Goal: Task Accomplishment & Management: Manage account settings

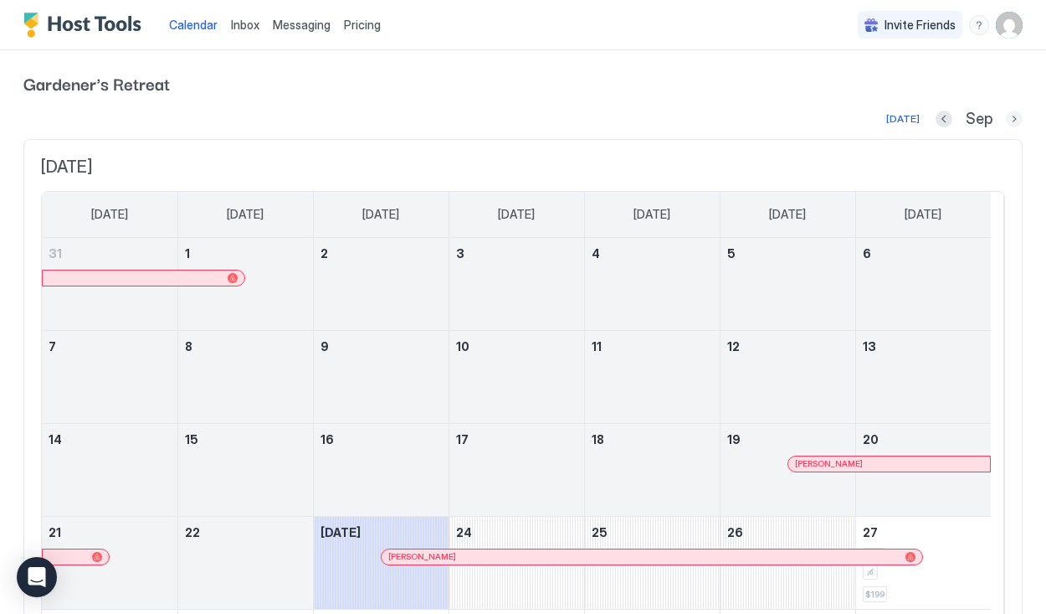
click at [1006, 119] on button "Next month" at bounding box center [1014, 118] width 17 height 17
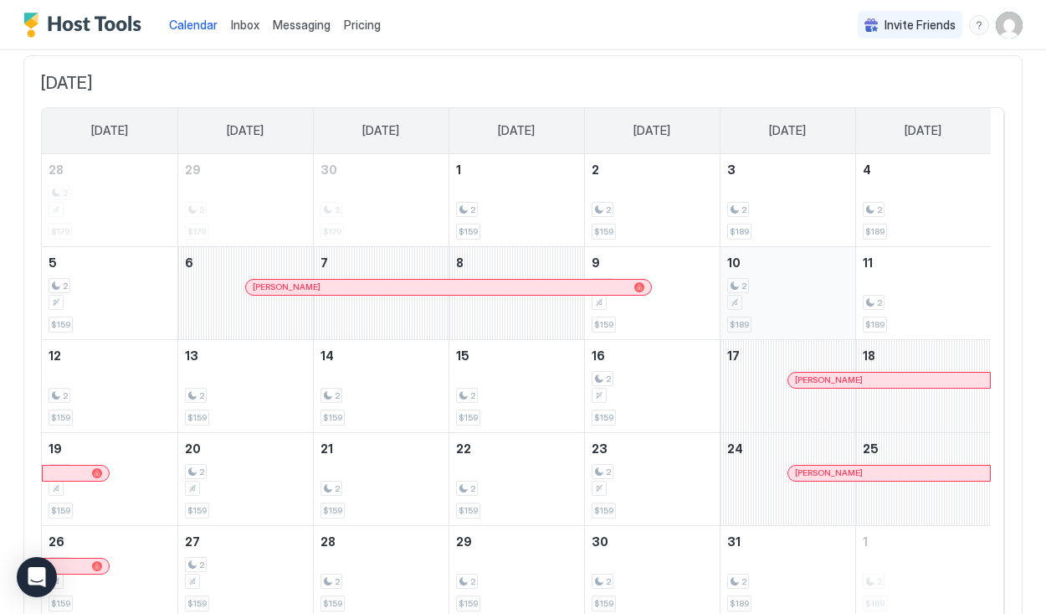
scroll to position [154, 0]
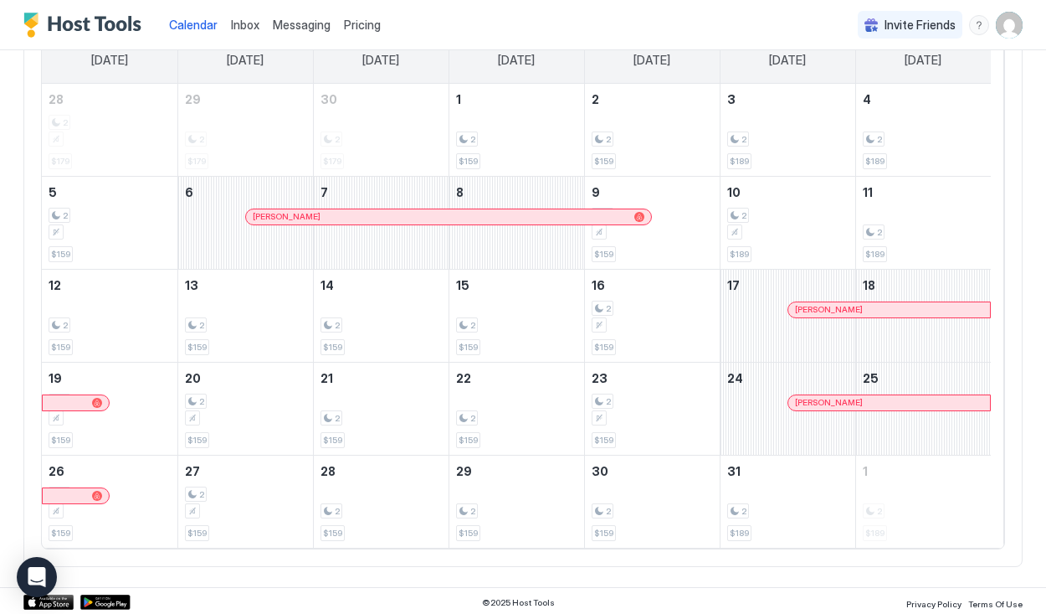
drag, startPoint x: 902, startPoint y: 224, endPoint x: 998, endPoint y: 215, distance: 96.6
click at [998, 215] on div "October 2025 Sunday Monday Tuesday Wednesday Thursday Friday Saturday 28 2 $179…" at bounding box center [522, 276] width 999 height 582
click at [896, 207] on div "2 $189" at bounding box center [924, 222] width 122 height 79
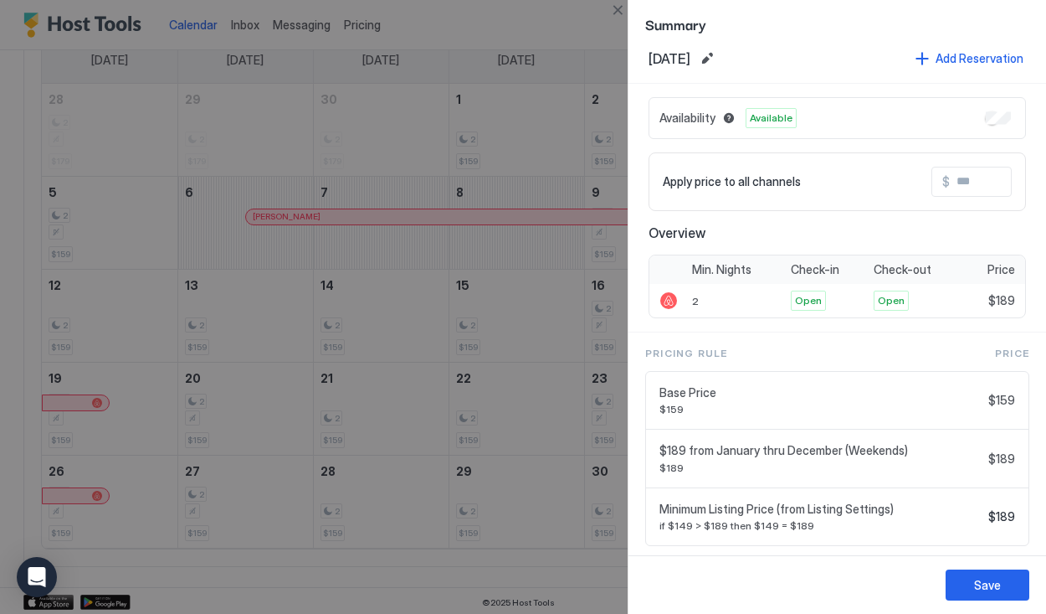
scroll to position [0, 0]
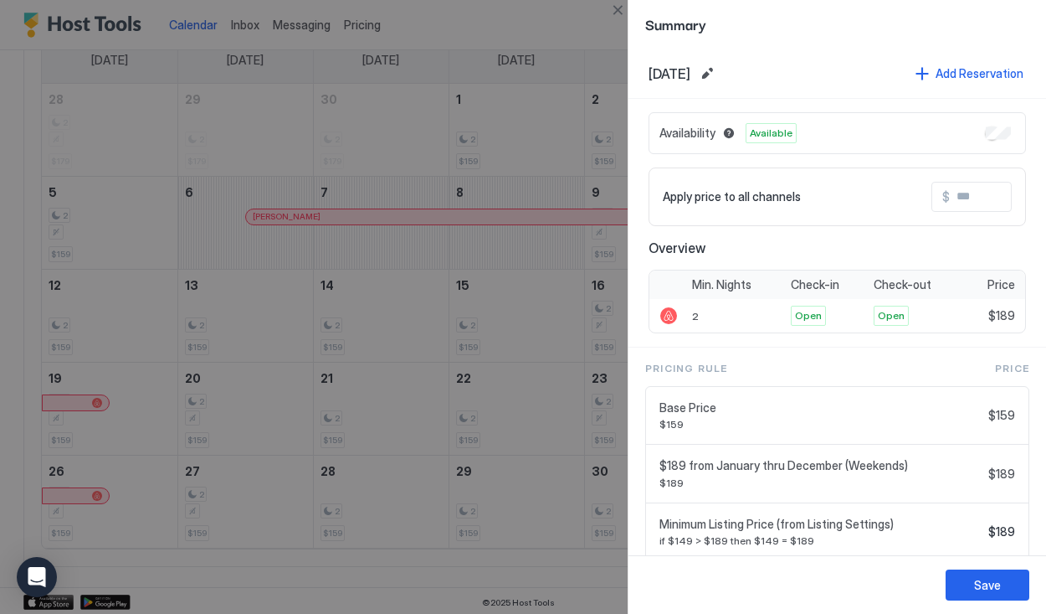
click at [519, 138] on div at bounding box center [523, 307] width 1046 height 614
click at [614, 11] on button "Close" at bounding box center [618, 10] width 20 height 20
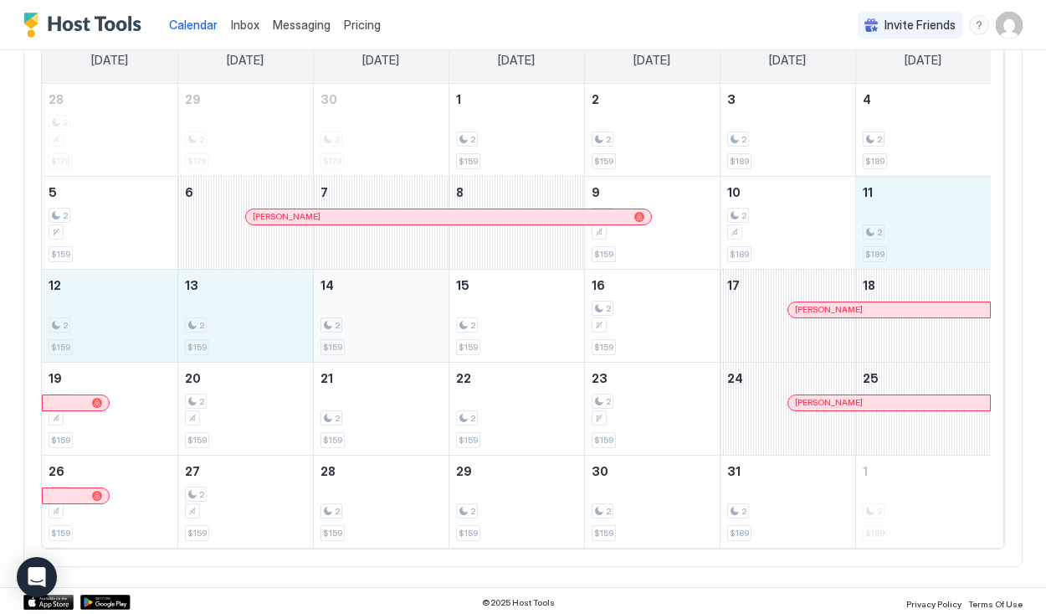
drag, startPoint x: 947, startPoint y: 232, endPoint x: 375, endPoint y: 311, distance: 577.2
click at [375, 311] on tbody "28 2 $179 29 2 $179 30 2 $179 1 2 $159 2 2 $159 3 2 $189 4 2 $189 5 2 $159 6 Sh…" at bounding box center [516, 316] width 949 height 464
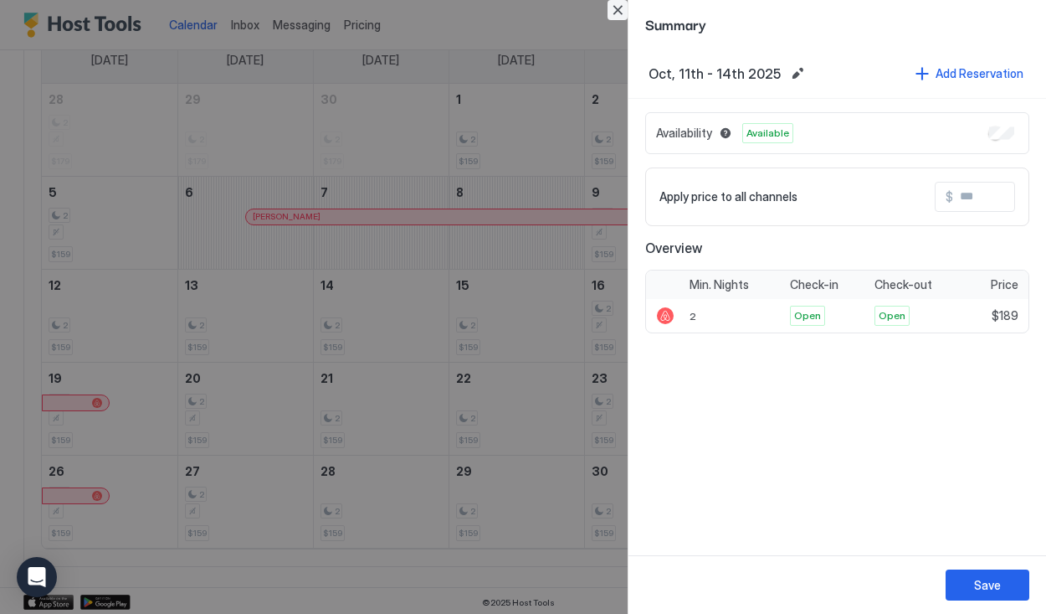
click at [616, 6] on button "Close" at bounding box center [618, 10] width 20 height 20
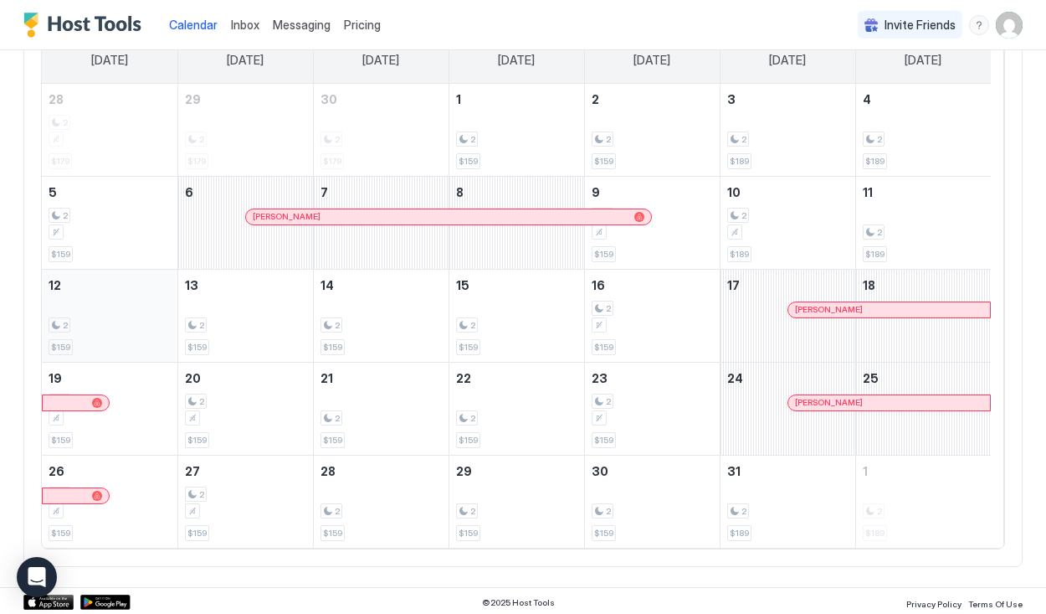
click at [96, 311] on div "2 $159" at bounding box center [110, 315] width 122 height 79
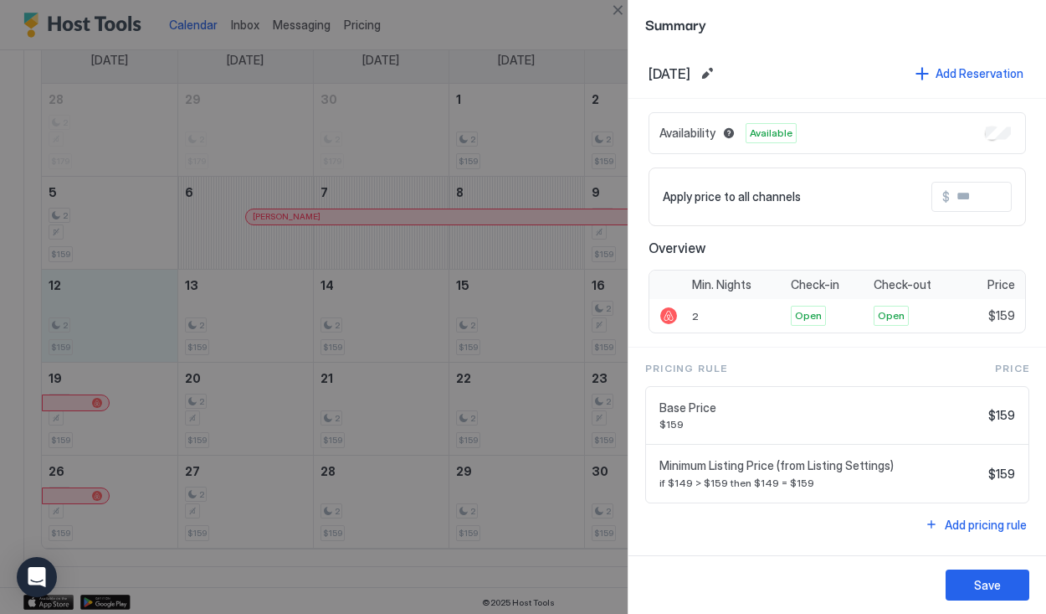
click at [603, 315] on div at bounding box center [523, 307] width 1046 height 614
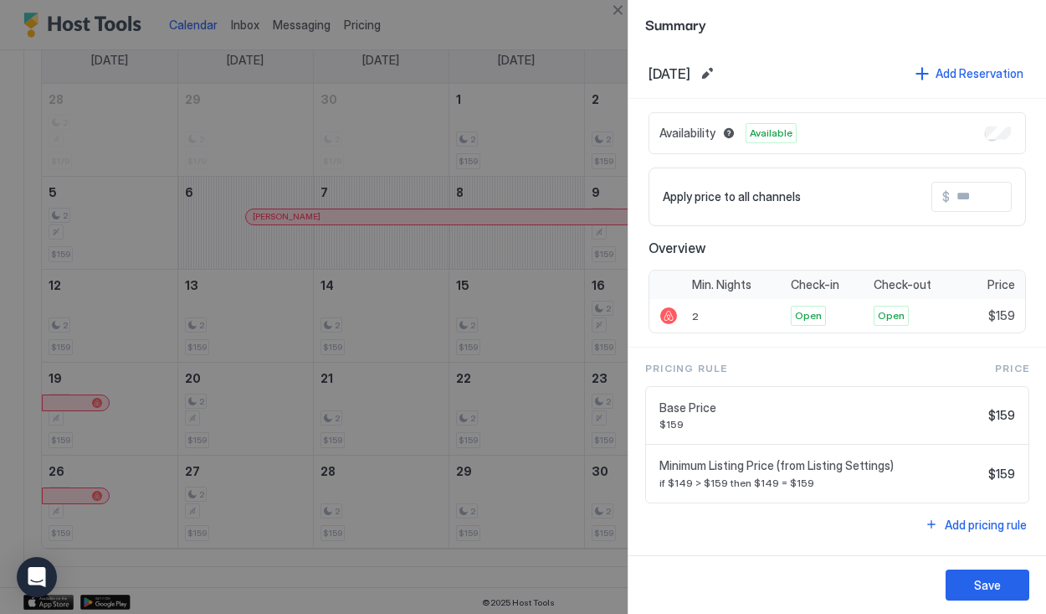
drag, startPoint x: 163, startPoint y: 313, endPoint x: 559, endPoint y: 314, distance: 395.9
click at [559, 314] on div at bounding box center [523, 307] width 1046 height 614
click at [139, 324] on div at bounding box center [523, 307] width 1046 height 614
click at [614, 15] on button "Close" at bounding box center [618, 10] width 20 height 20
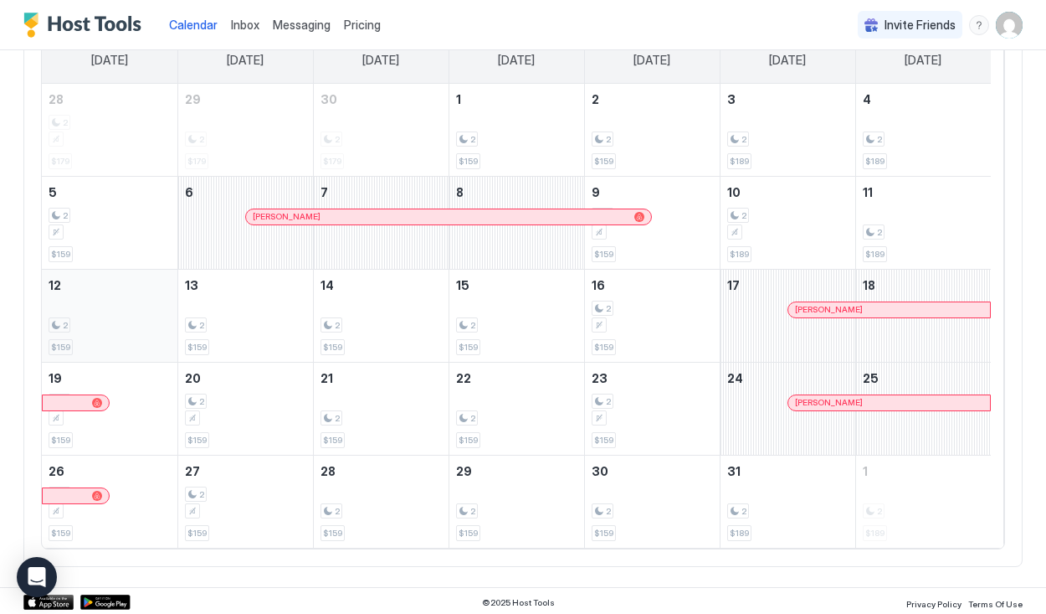
drag, startPoint x: 95, startPoint y: 311, endPoint x: 137, endPoint y: 312, distance: 42.7
click at [137, 312] on div "2 $159" at bounding box center [110, 315] width 122 height 79
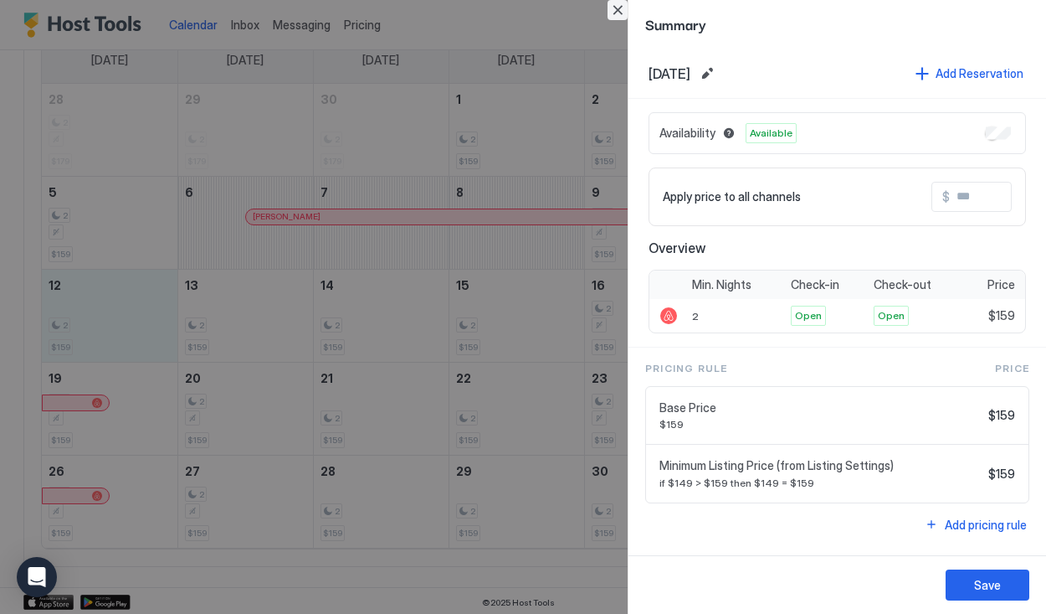
click at [627, 8] on button "Close" at bounding box center [618, 10] width 20 height 20
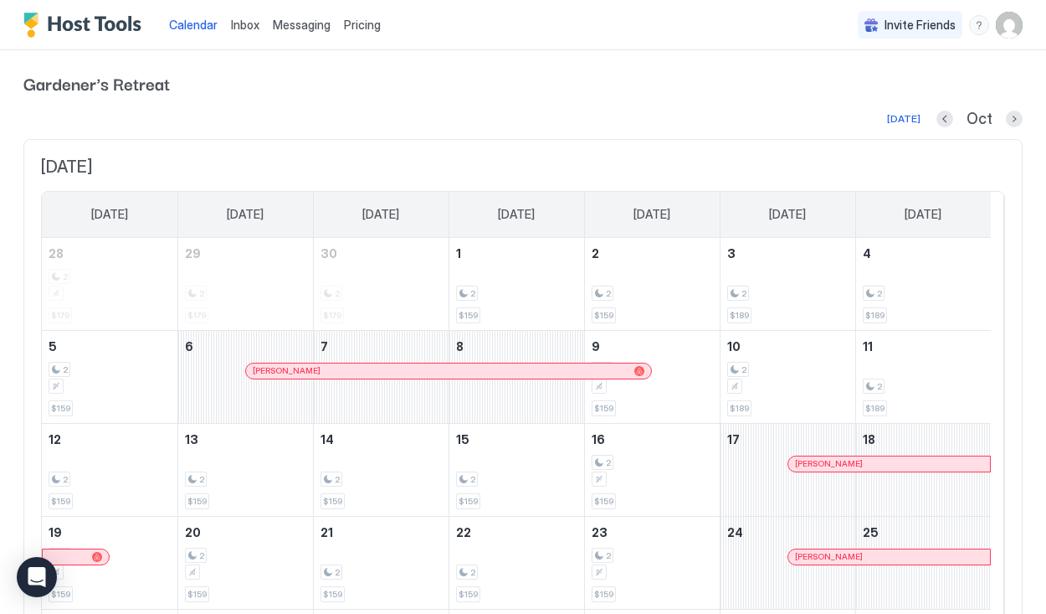
click at [360, 21] on span "Pricing" at bounding box center [362, 25] width 37 height 15
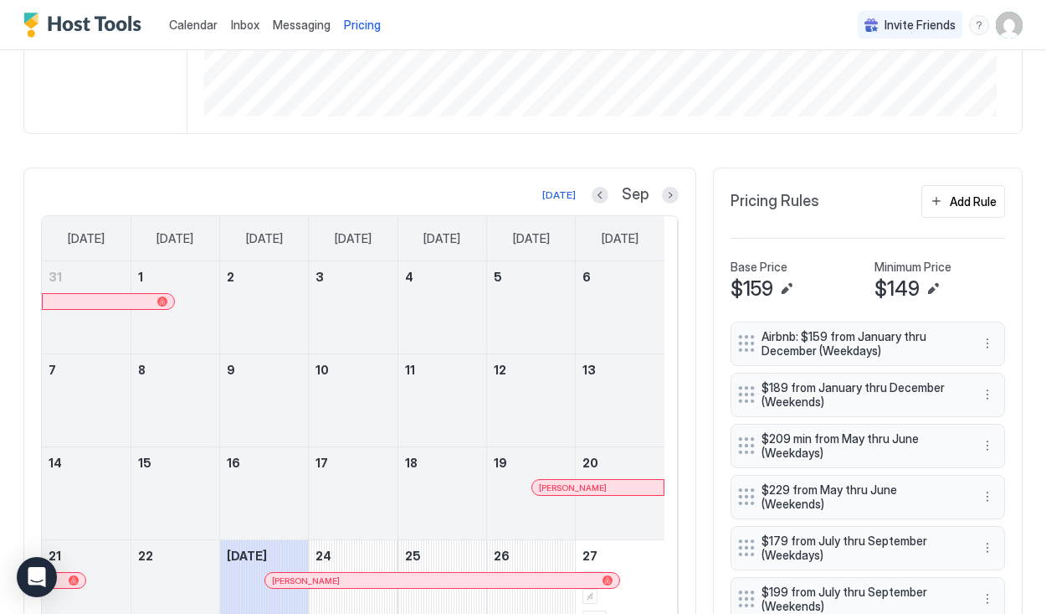
scroll to position [188, 0]
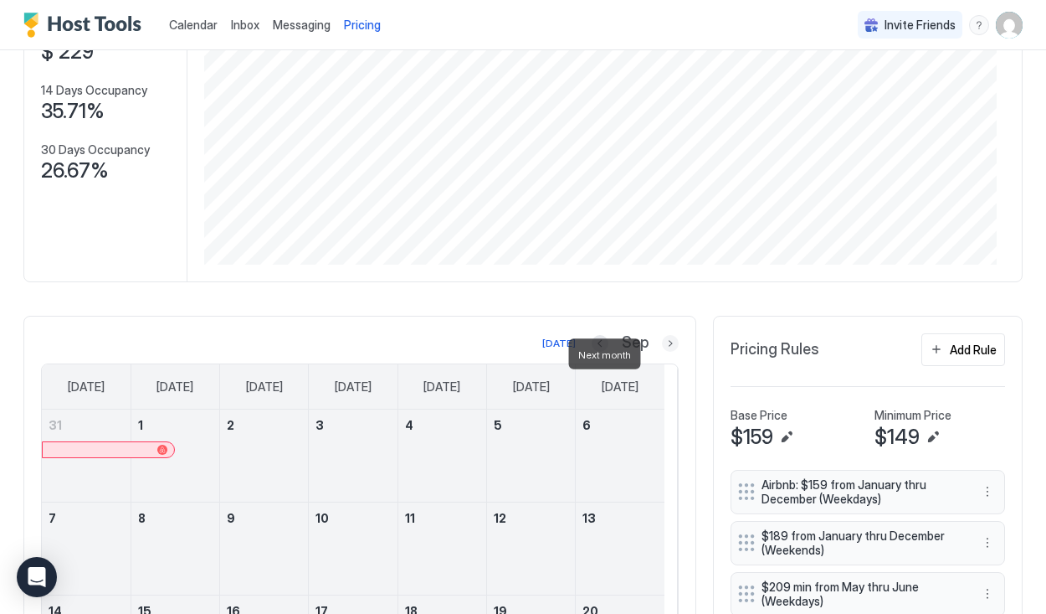
click at [662, 349] on button "Next month" at bounding box center [670, 343] width 17 height 17
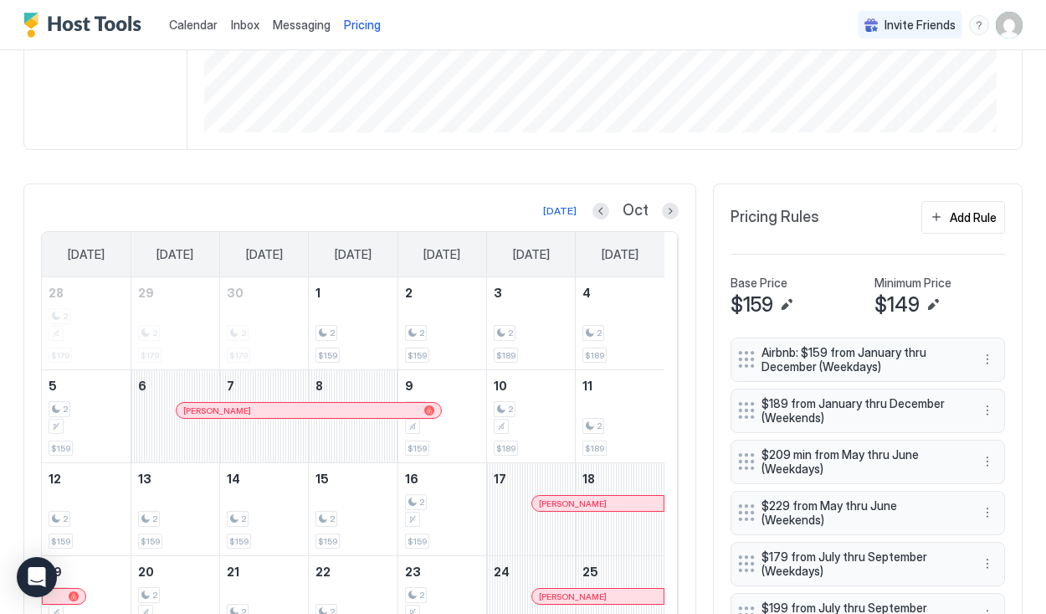
scroll to position [419, 0]
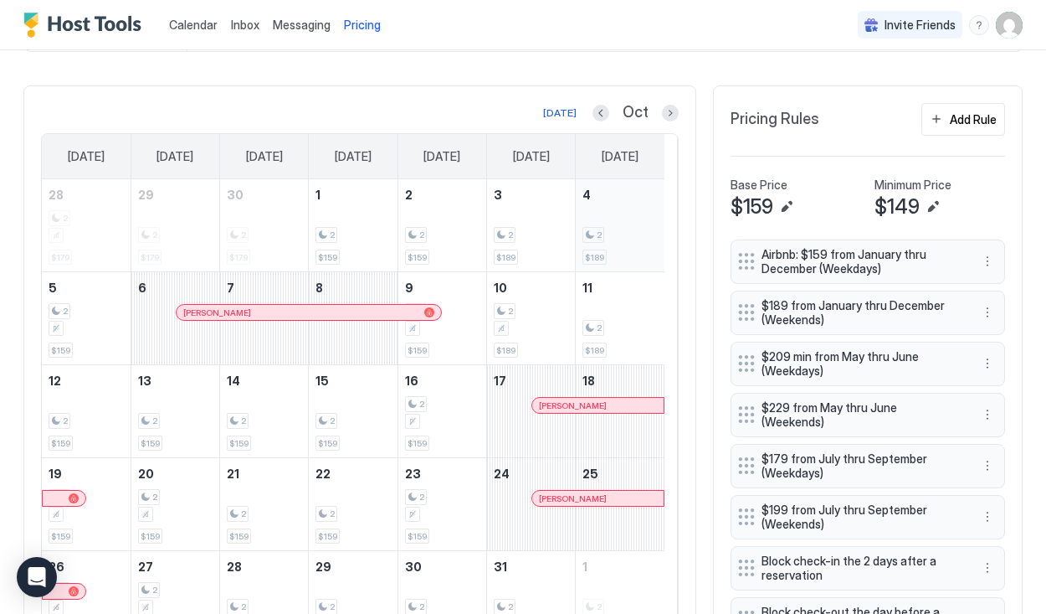
click at [603, 233] on div "2 $189" at bounding box center [620, 225] width 75 height 79
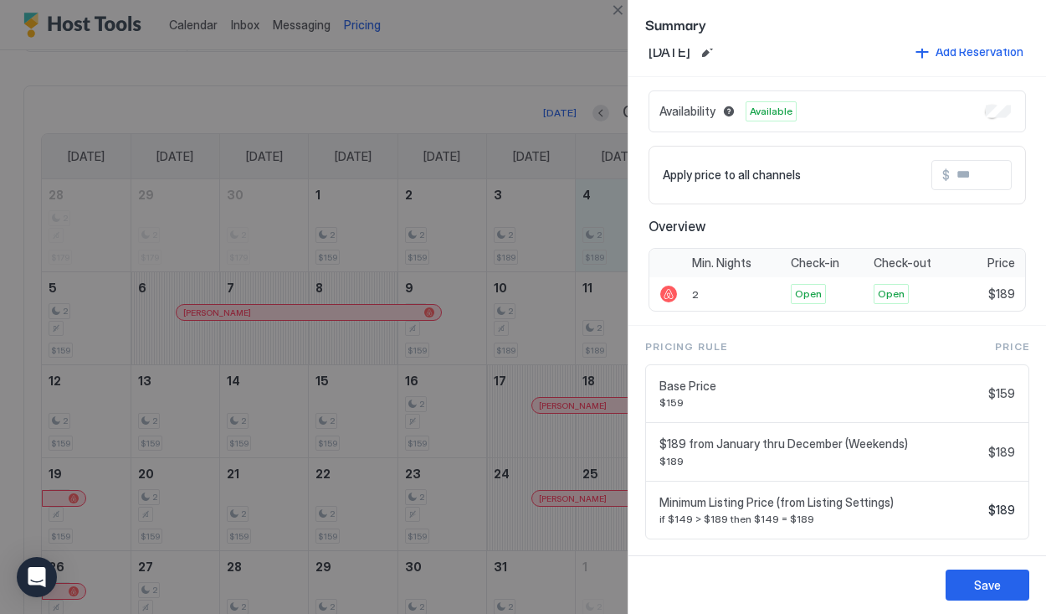
scroll to position [21, 0]
click at [456, 66] on div at bounding box center [523, 307] width 1046 height 614
click at [621, 8] on button "Close" at bounding box center [618, 10] width 20 height 20
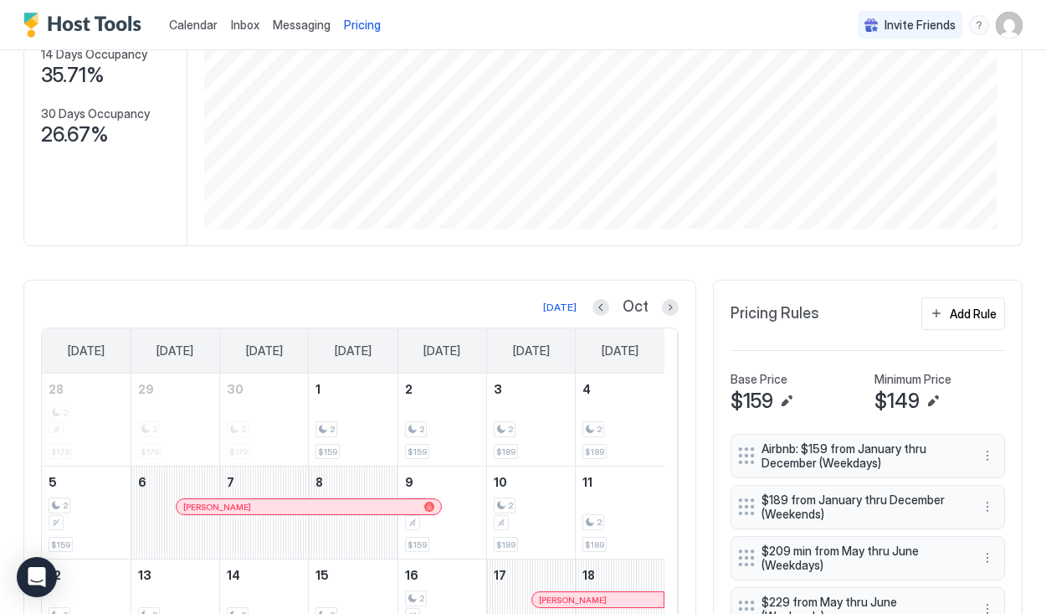
scroll to position [251, 0]
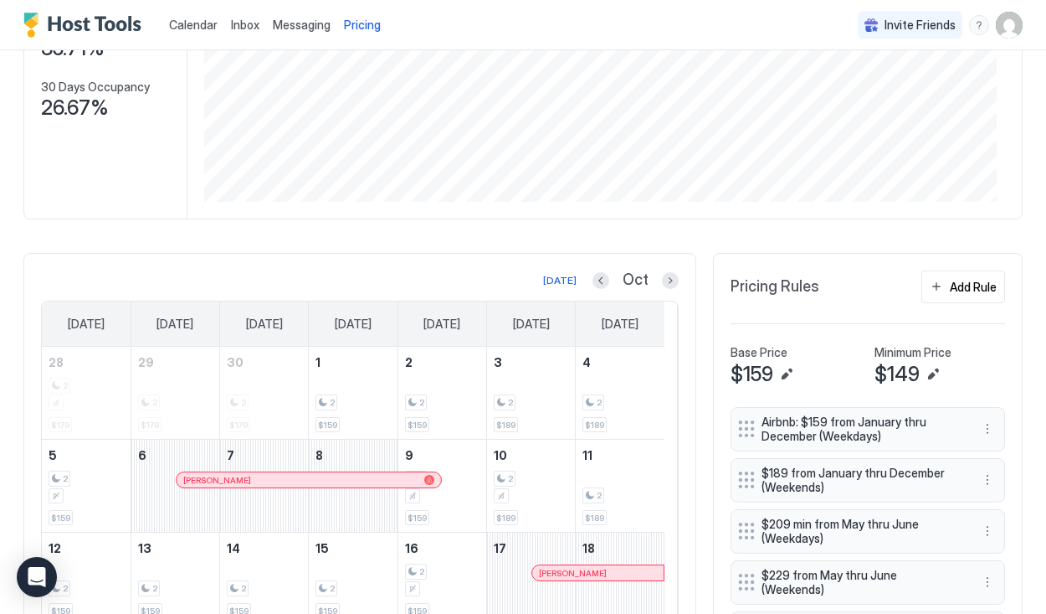
click at [593, 284] on button "Previous month" at bounding box center [601, 280] width 17 height 17
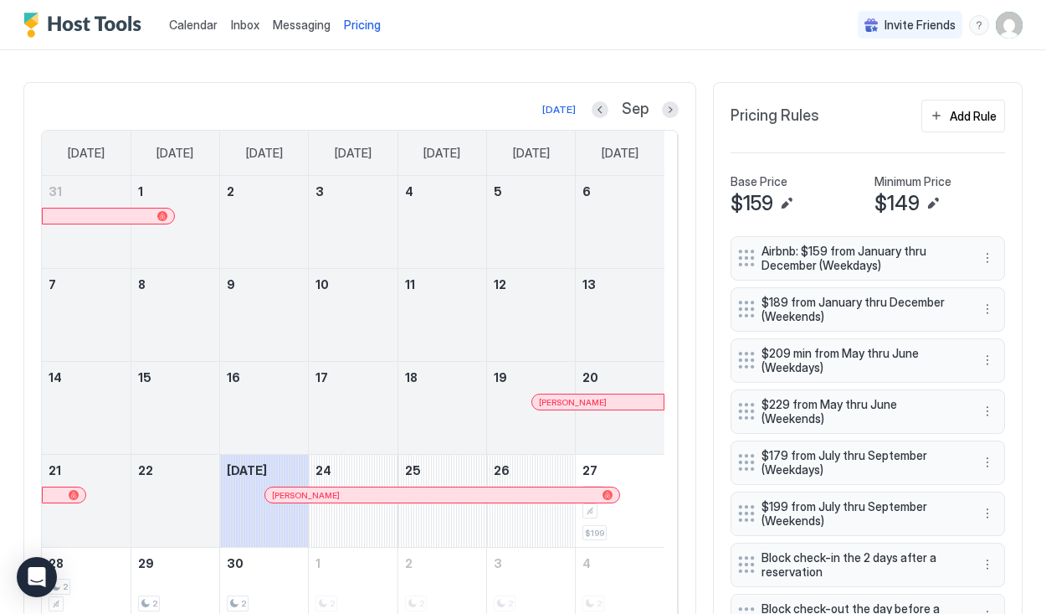
scroll to position [356, 0]
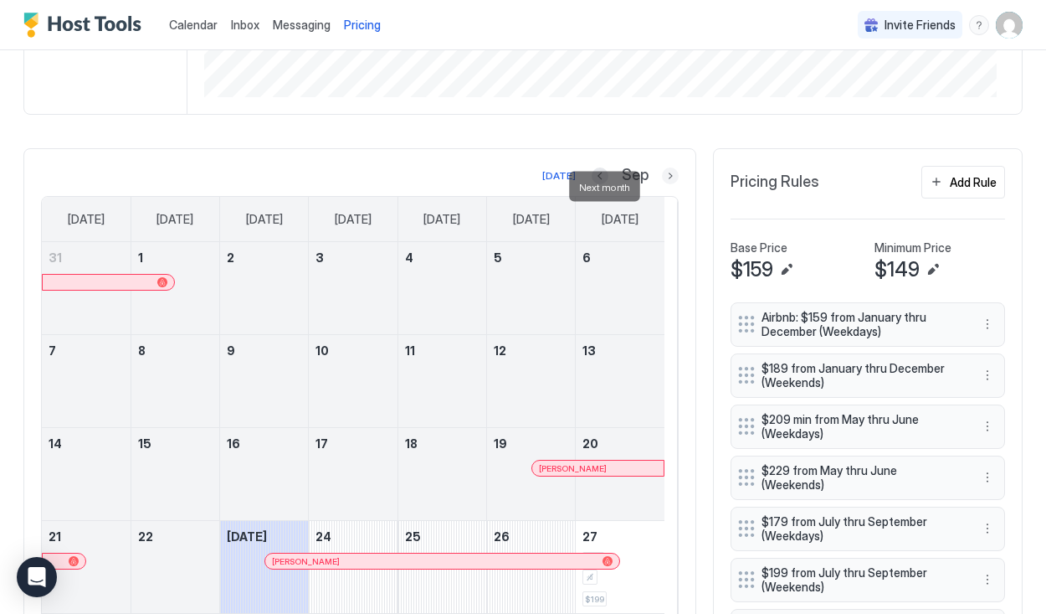
click at [662, 184] on button "Next month" at bounding box center [670, 175] width 17 height 17
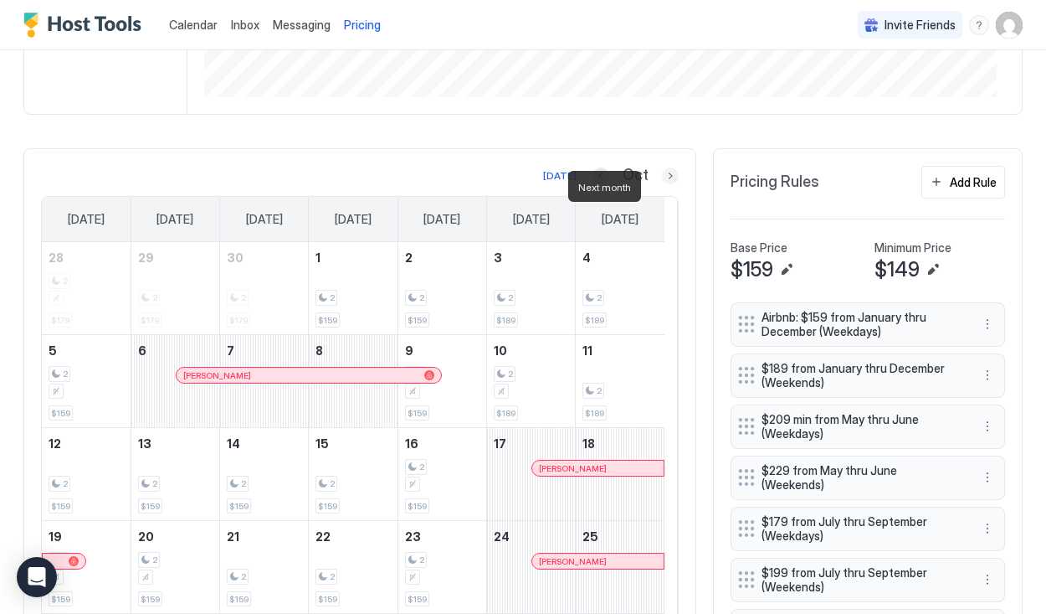
click at [662, 184] on button "Next month" at bounding box center [670, 175] width 17 height 17
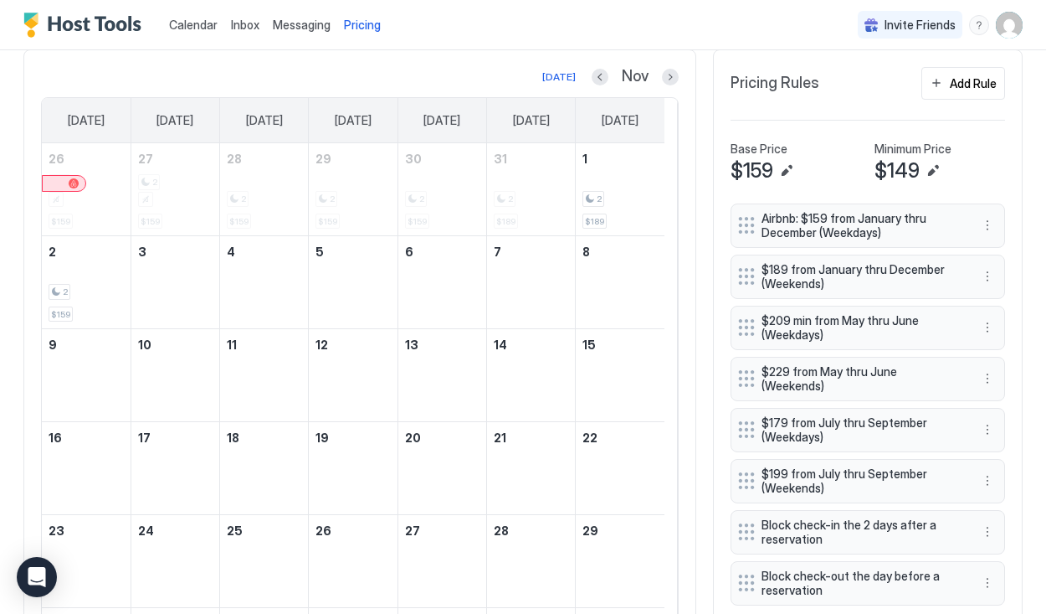
scroll to position [523, 0]
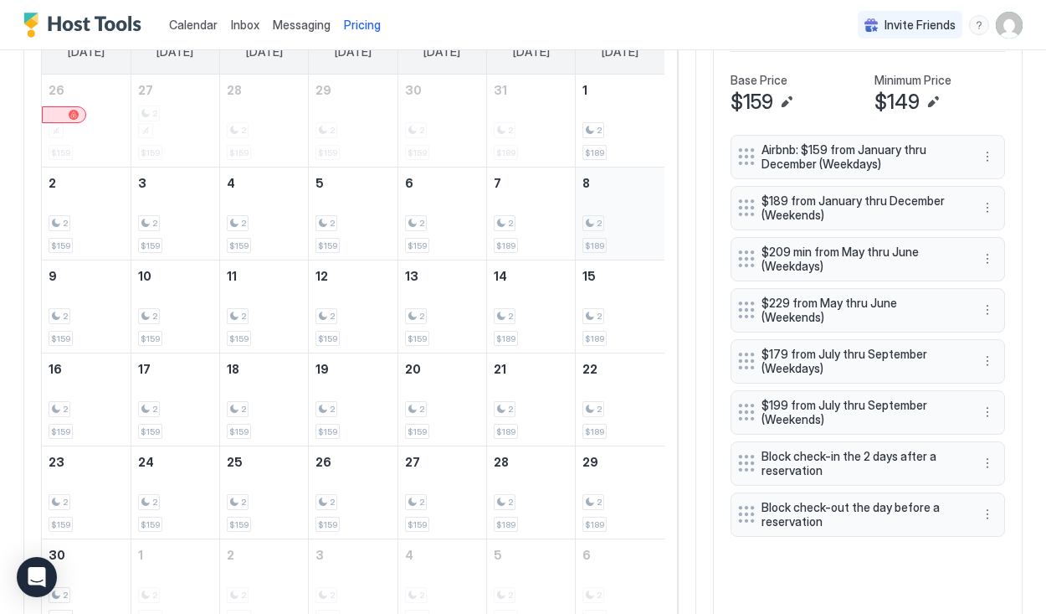
drag, startPoint x: 614, startPoint y: 218, endPoint x: 635, endPoint y: 217, distance: 21.0
click at [635, 217] on div "2 $189" at bounding box center [620, 213] width 75 height 79
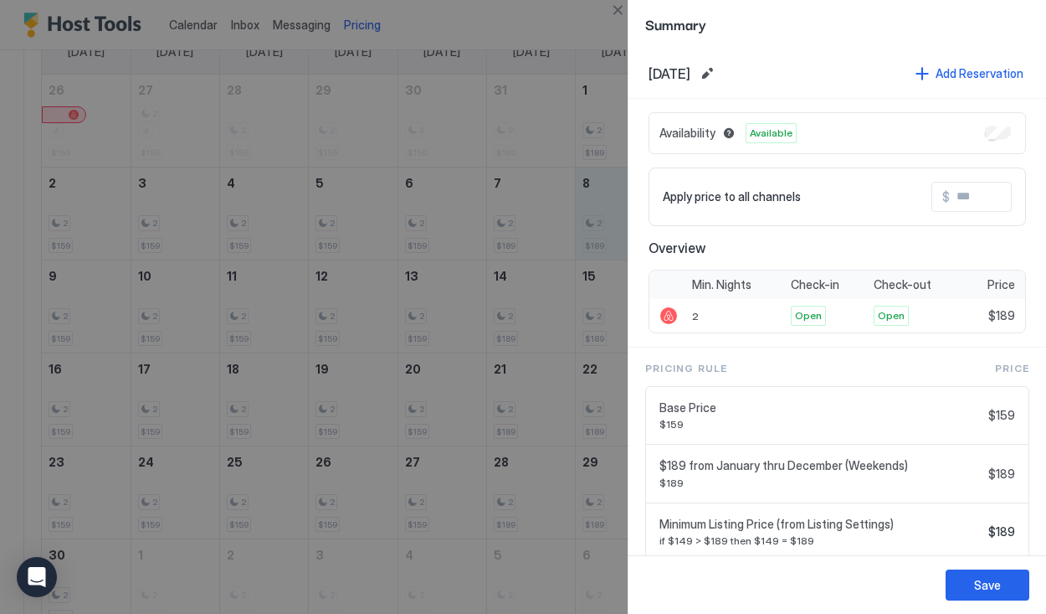
click at [589, 137] on div at bounding box center [523, 307] width 1046 height 614
click at [439, 241] on div at bounding box center [523, 307] width 1046 height 614
click at [617, 9] on button "Close" at bounding box center [618, 10] width 20 height 20
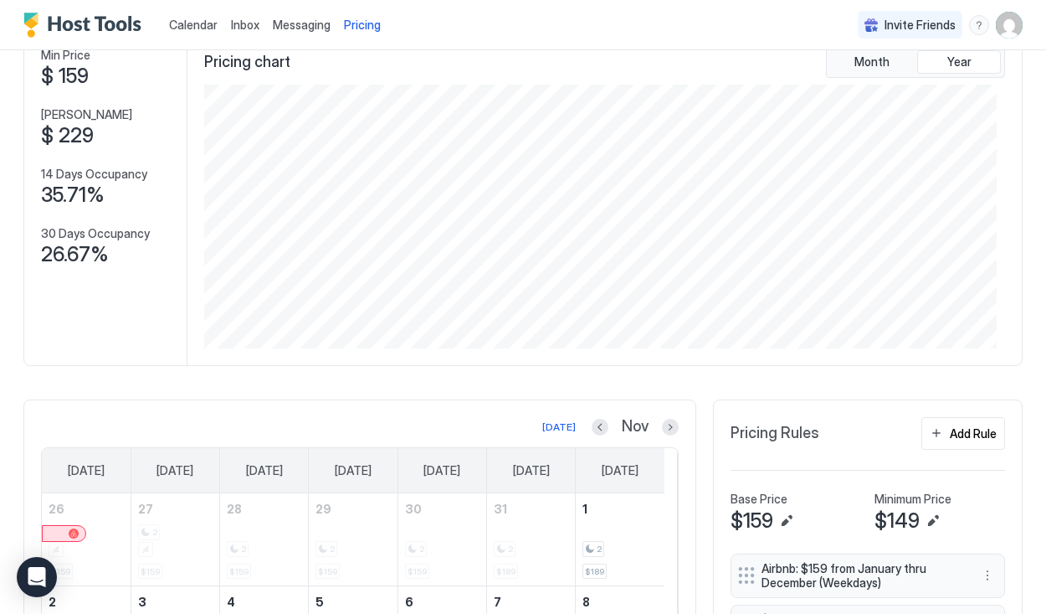
scroll to position [356, 0]
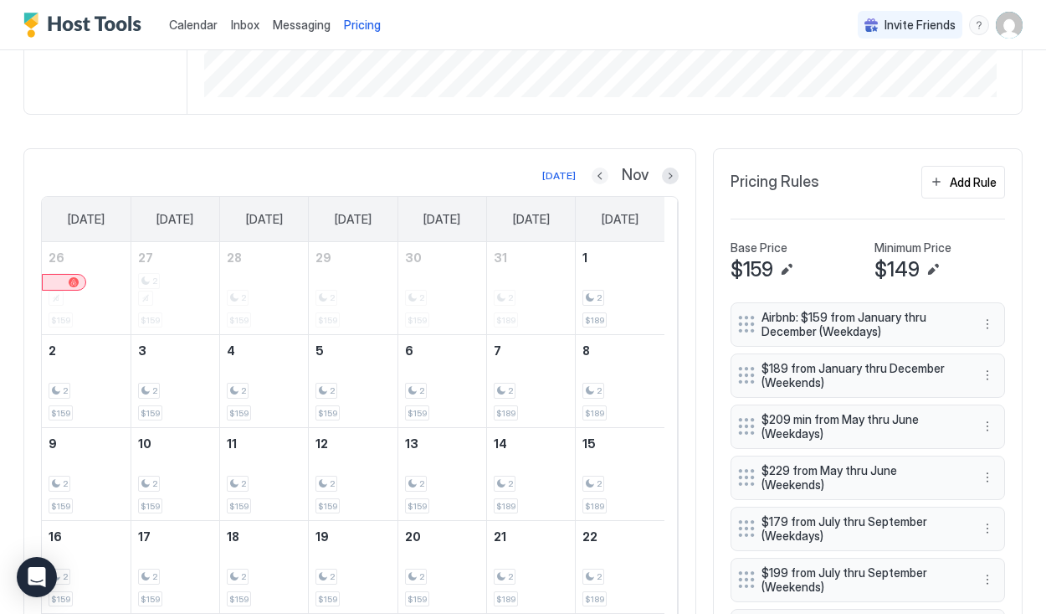
click at [592, 183] on button "Previous month" at bounding box center [600, 175] width 17 height 17
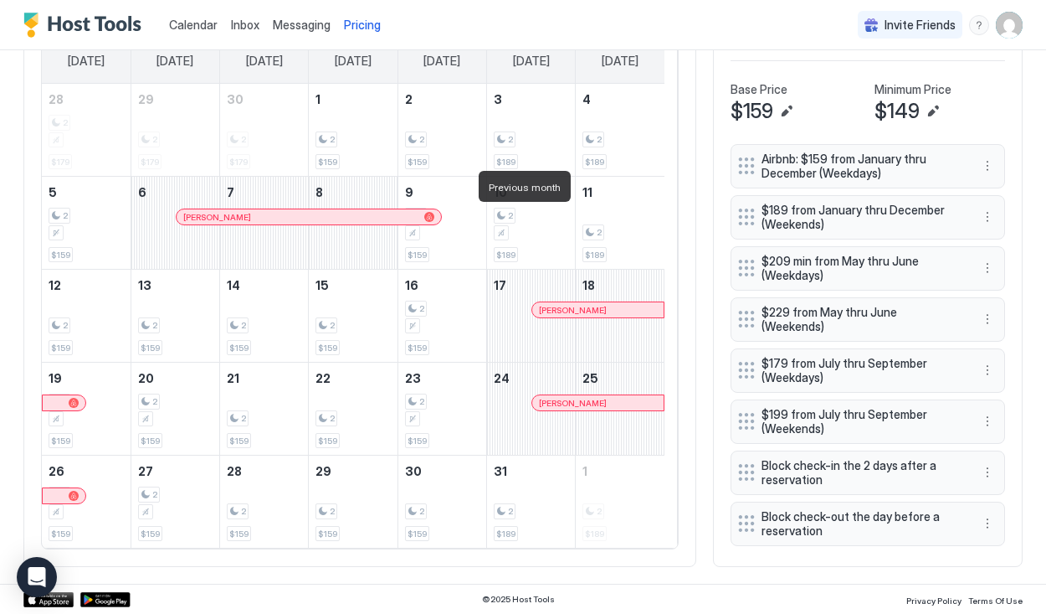
scroll to position [523, 0]
click at [614, 118] on div "2 $189" at bounding box center [620, 129] width 75 height 79
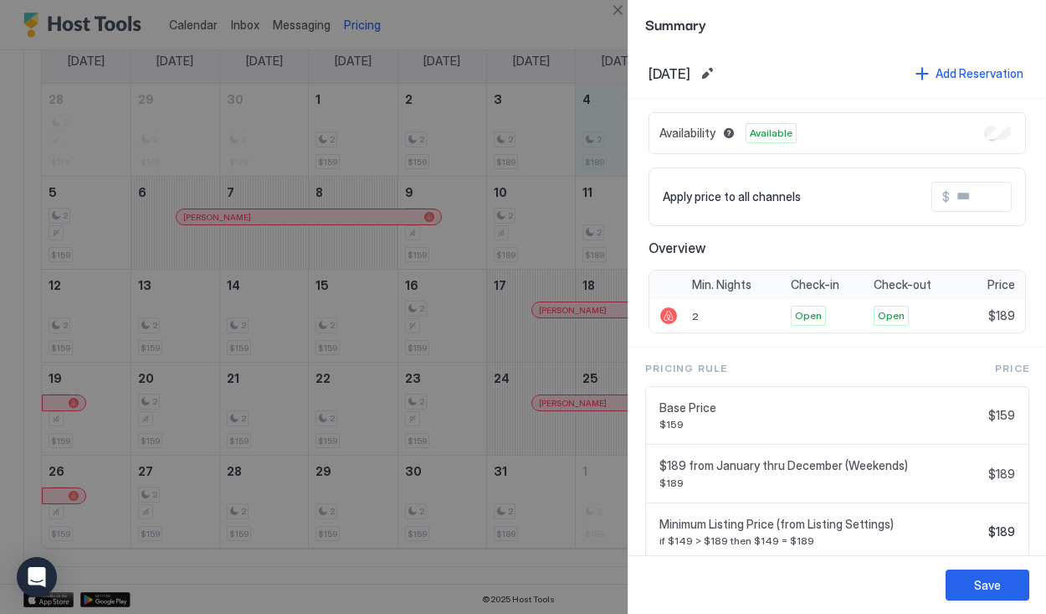
click at [588, 216] on div at bounding box center [523, 307] width 1046 height 614
click at [592, 208] on div at bounding box center [523, 307] width 1046 height 614
click at [615, 15] on button "Close" at bounding box center [618, 10] width 20 height 20
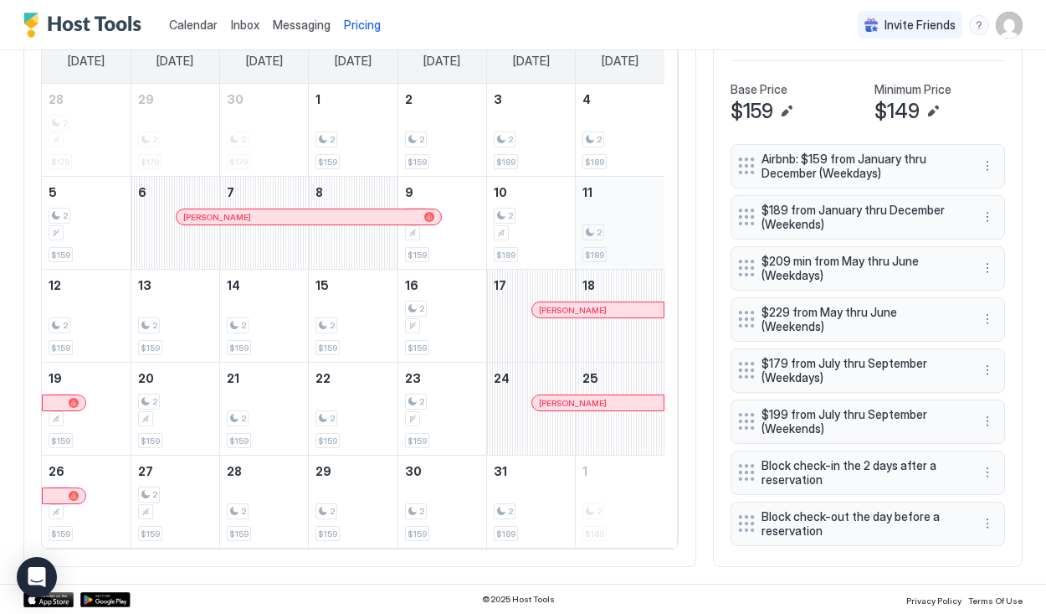
click at [614, 200] on div "2 $189" at bounding box center [620, 222] width 75 height 79
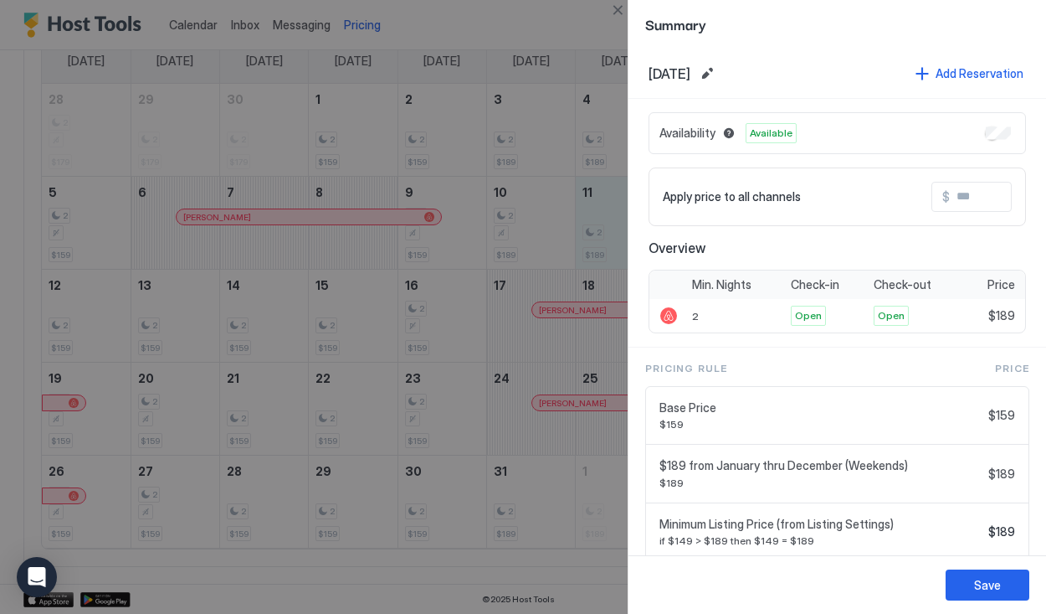
click at [538, 212] on div at bounding box center [523, 307] width 1046 height 614
click at [613, 12] on button "Close" at bounding box center [618, 10] width 20 height 20
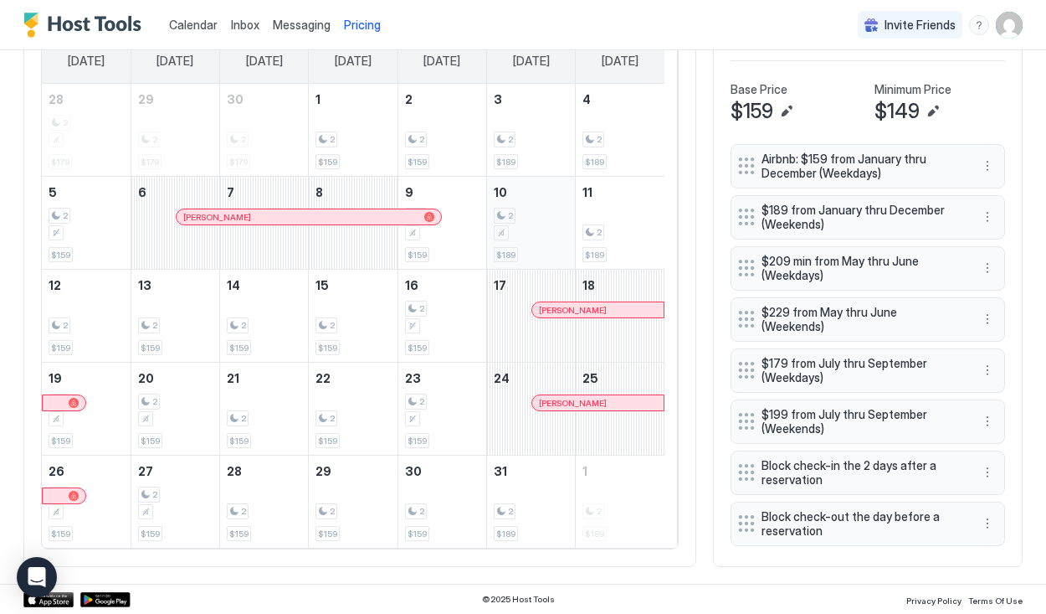
click at [515, 232] on div "October 10, 2025" at bounding box center [531, 232] width 75 height 15
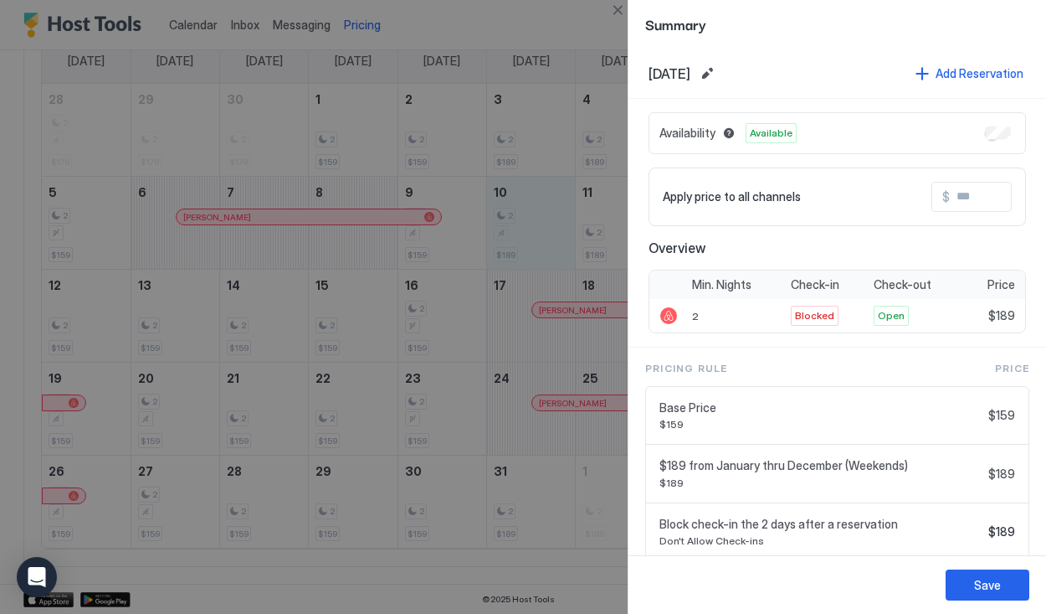
click at [874, 522] on span "Block check-in the 2 days after a reservation" at bounding box center [821, 523] width 322 height 15
click at [824, 523] on span "Block check-in the 2 days after a reservation" at bounding box center [821, 523] width 322 height 15
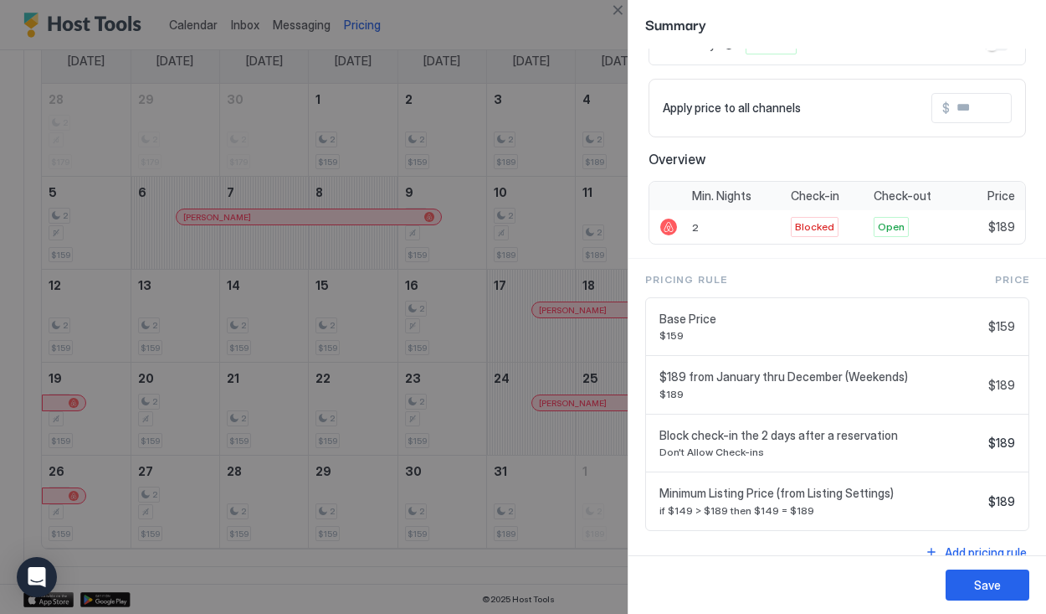
scroll to position [100, 0]
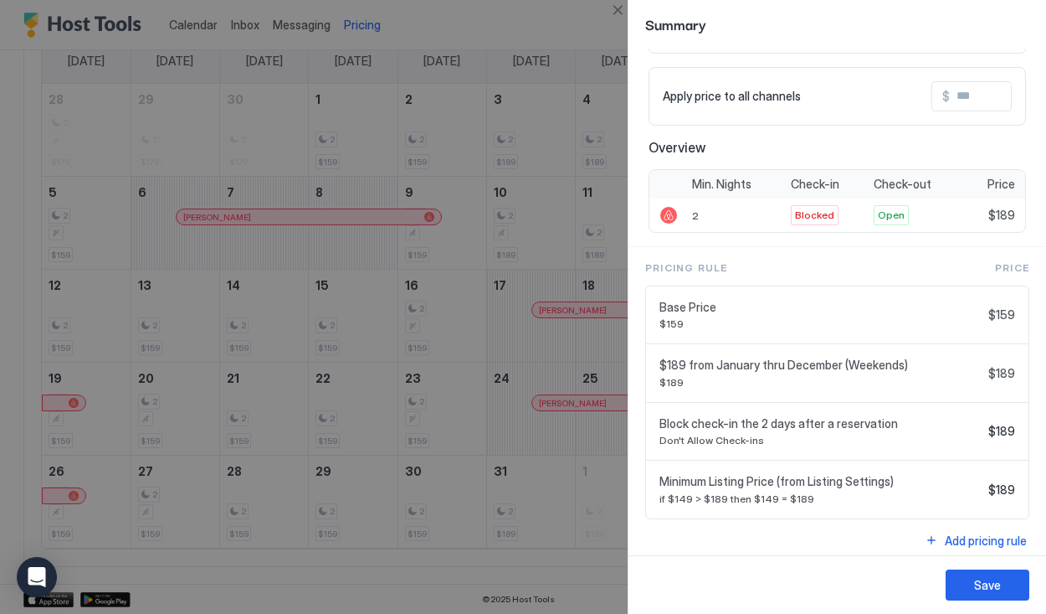
click at [700, 423] on span "Block check-in the 2 days after a reservation" at bounding box center [821, 423] width 322 height 15
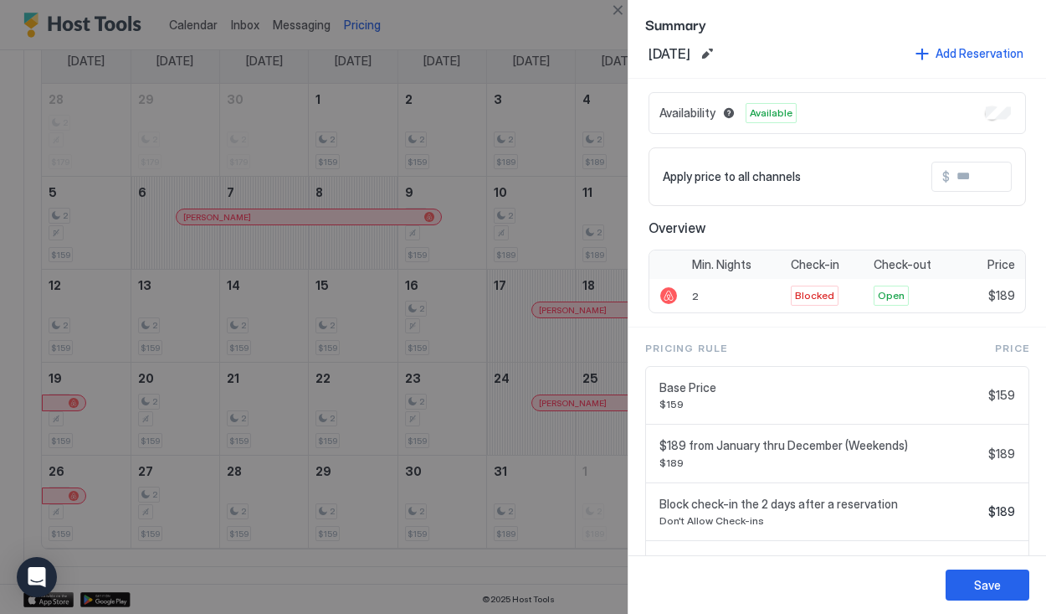
scroll to position [0, 0]
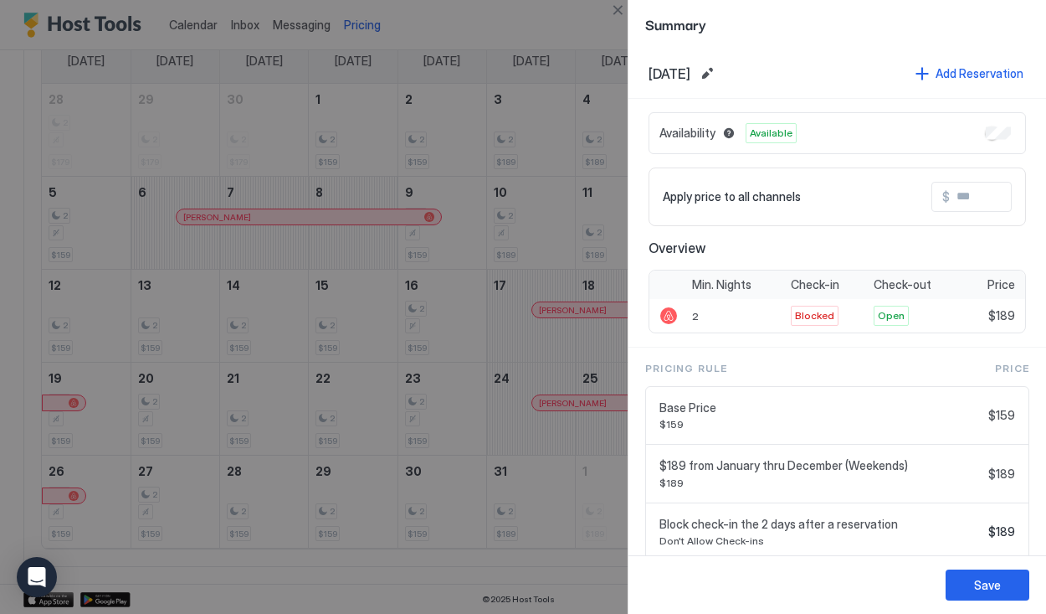
click at [601, 210] on div at bounding box center [523, 307] width 1046 height 614
click at [621, 9] on button "Close" at bounding box center [618, 10] width 20 height 20
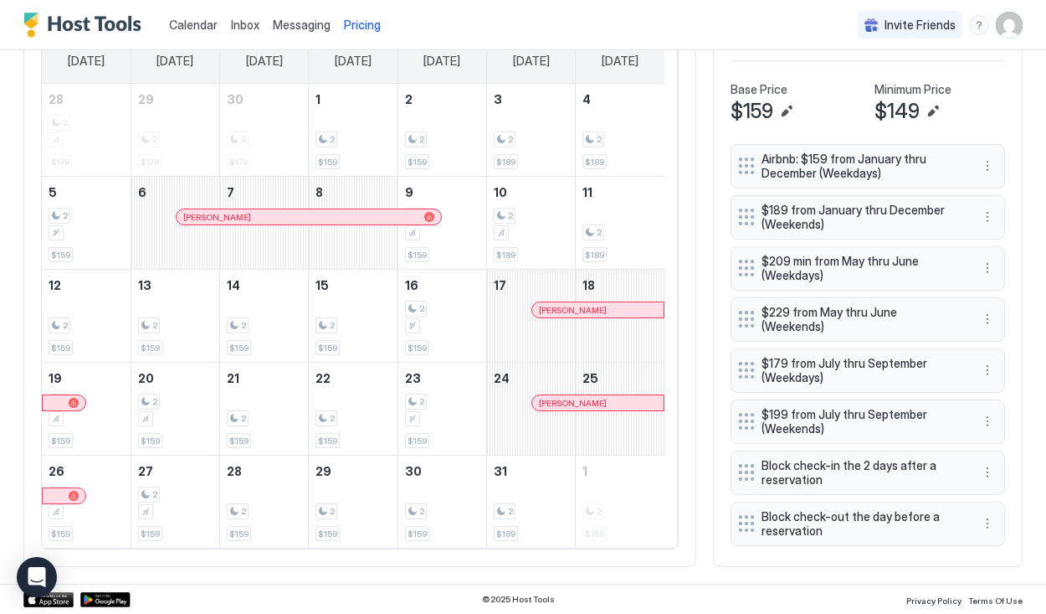
click at [835, 458] on span "Block check-in the 2 days after a reservation" at bounding box center [861, 472] width 199 height 29
click at [979, 463] on button "More options" at bounding box center [988, 472] width 20 height 20
click at [984, 486] on div "Edit" at bounding box center [991, 486] width 37 height 13
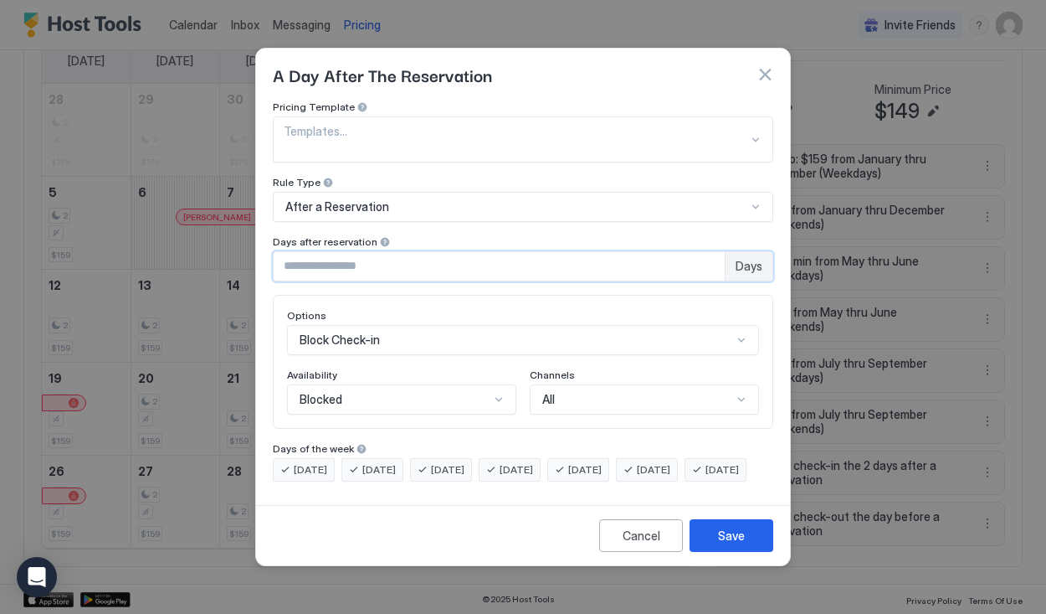
type input "*"
click at [710, 252] on input "*" at bounding box center [499, 266] width 451 height 28
click at [737, 544] on div "Save" at bounding box center [731, 536] width 27 height 18
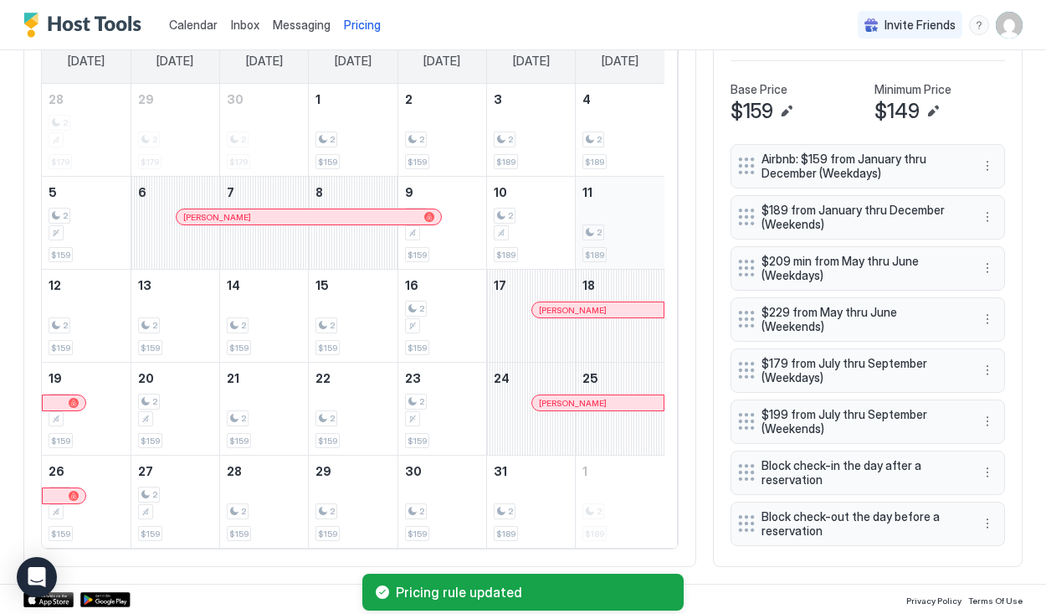
click at [608, 234] on div "2" at bounding box center [620, 232] width 75 height 16
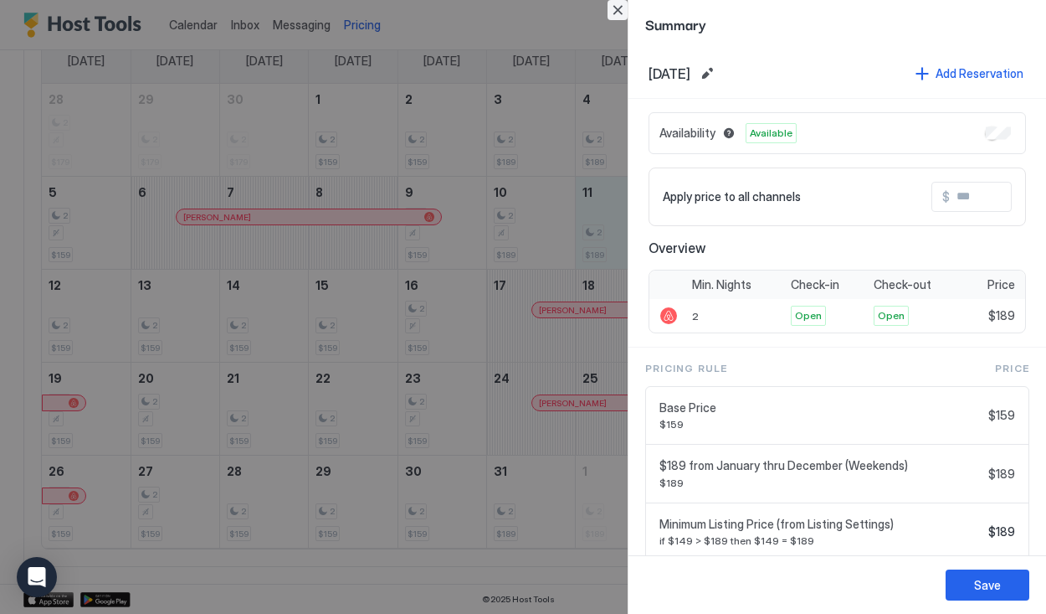
click at [614, 8] on button "Close" at bounding box center [618, 10] width 20 height 20
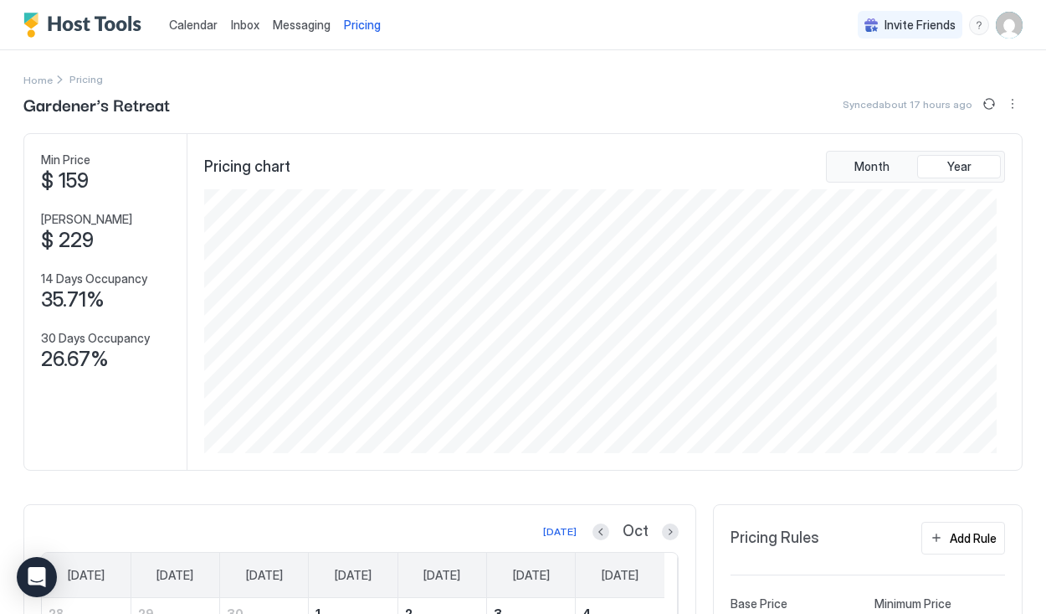
click at [856, 102] on span "Synced about 17 hours ago" at bounding box center [908, 104] width 130 height 13
click at [979, 105] on button "Sync prices" at bounding box center [989, 104] width 20 height 20
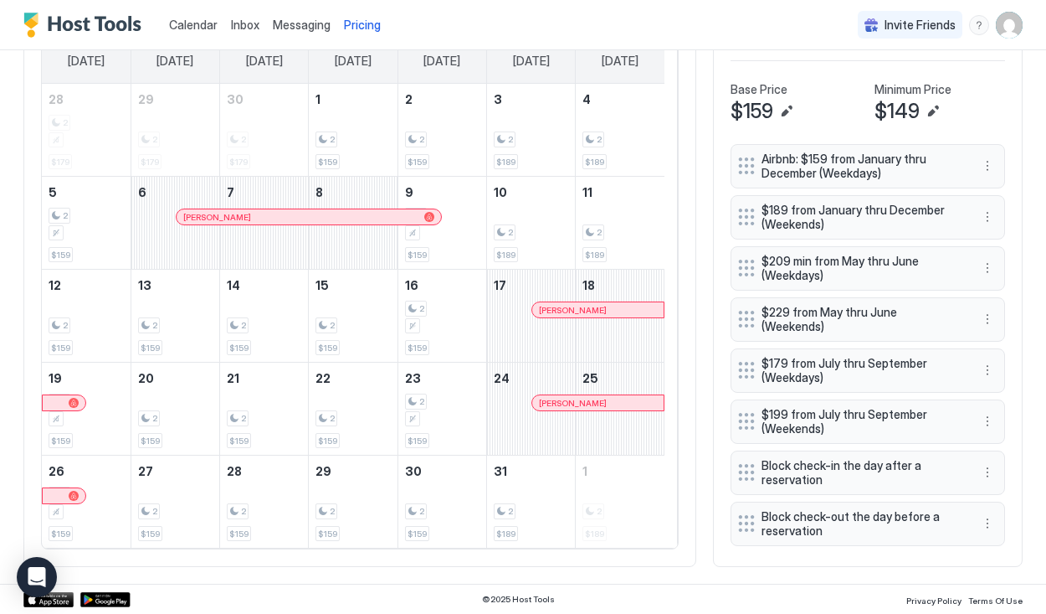
scroll to position [523, 0]
drag, startPoint x: 706, startPoint y: 475, endPoint x: 742, endPoint y: 539, distance: 72.7
click at [734, 539] on div "Today Oct Sunday Monday Tuesday Wednesday Thursday Friday Saturday 28 2 $179 29…" at bounding box center [522, 279] width 999 height 578
click at [978, 468] on button "More options" at bounding box center [988, 472] width 20 height 20
click at [984, 490] on div "Edit" at bounding box center [991, 486] width 37 height 13
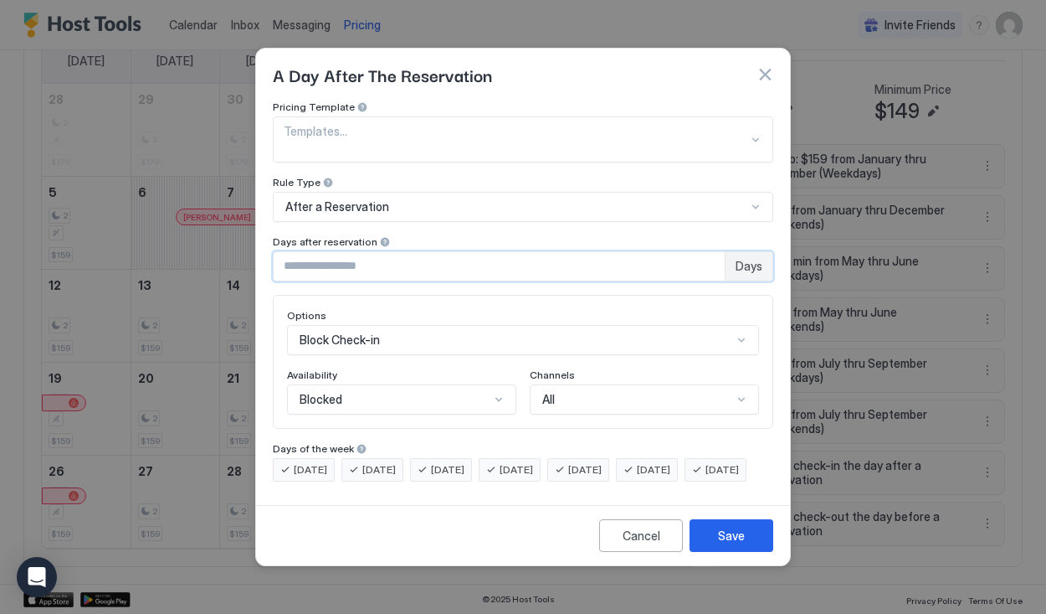
type input "*"
click at [709, 252] on input "*" at bounding box center [499, 266] width 451 height 28
click at [719, 538] on div "Save" at bounding box center [731, 536] width 27 height 18
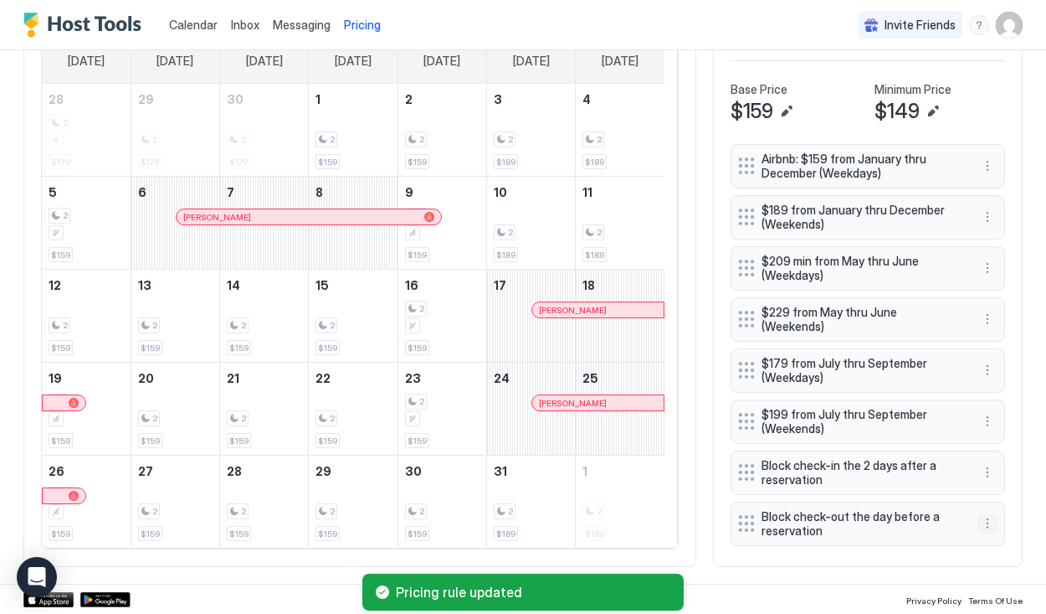
click at [978, 513] on button "More options" at bounding box center [988, 523] width 20 height 20
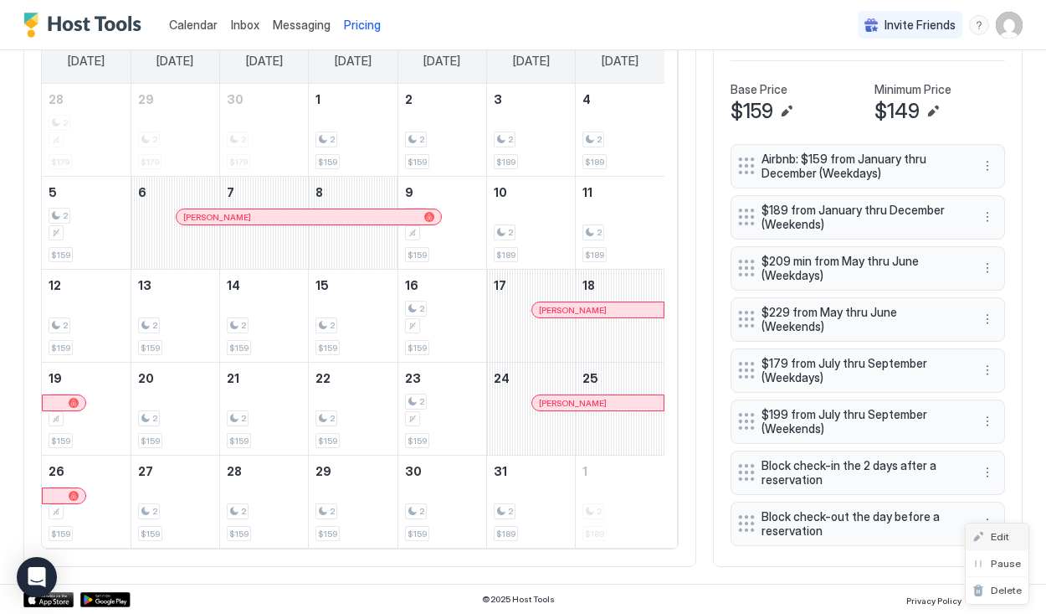
click at [1000, 533] on span "Edit" at bounding box center [1000, 536] width 18 height 13
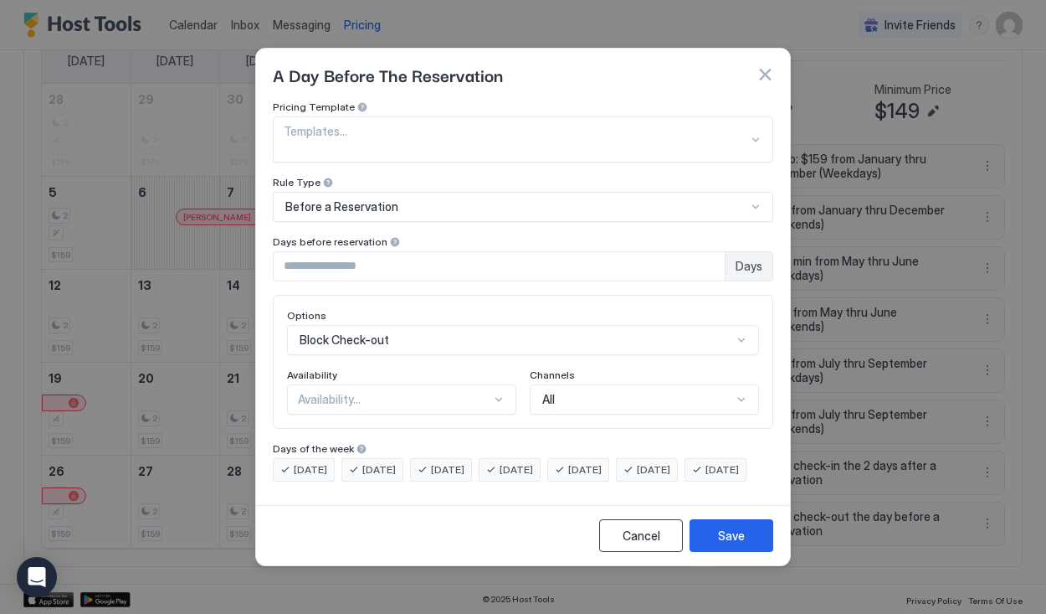
click at [676, 544] on button "Cancel" at bounding box center [641, 535] width 84 height 33
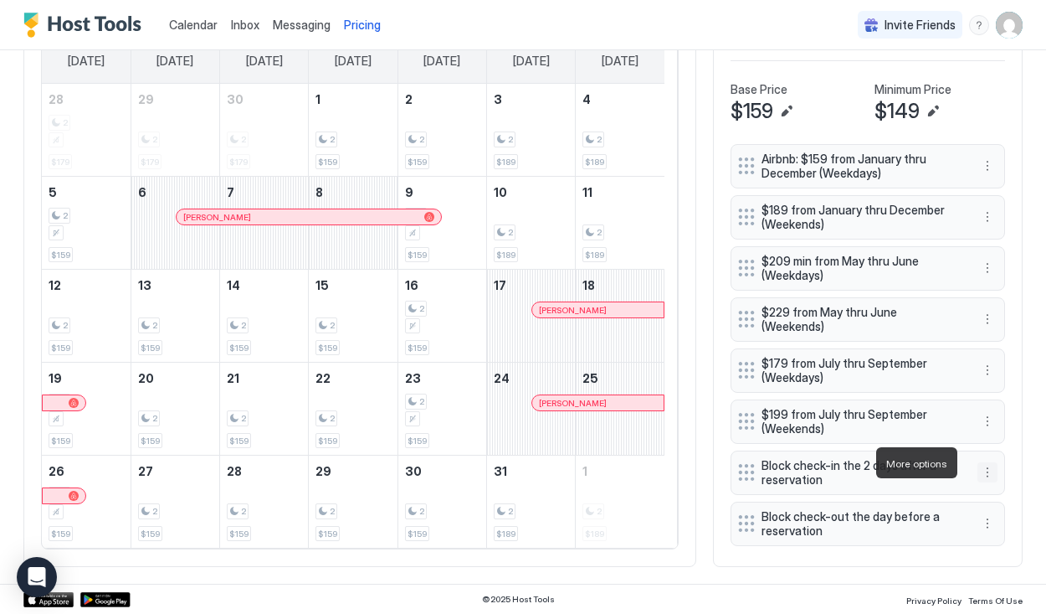
click at [978, 462] on button "More options" at bounding box center [988, 472] width 20 height 20
click at [982, 480] on div "Edit" at bounding box center [991, 486] width 37 height 13
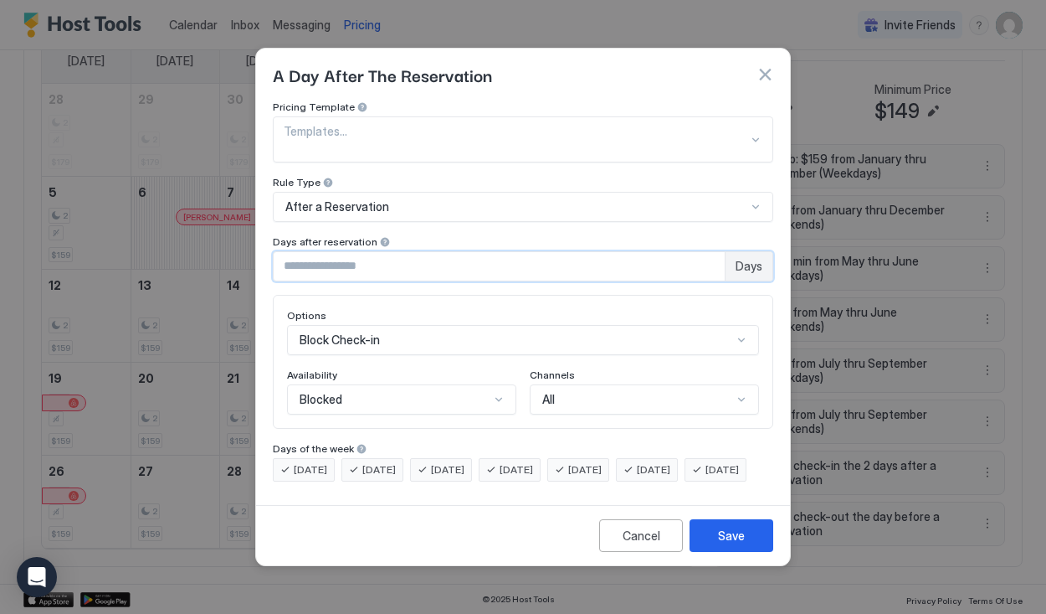
type input "*"
click at [706, 252] on input "*" at bounding box center [499, 266] width 451 height 28
click at [722, 536] on div "Save" at bounding box center [731, 536] width 27 height 18
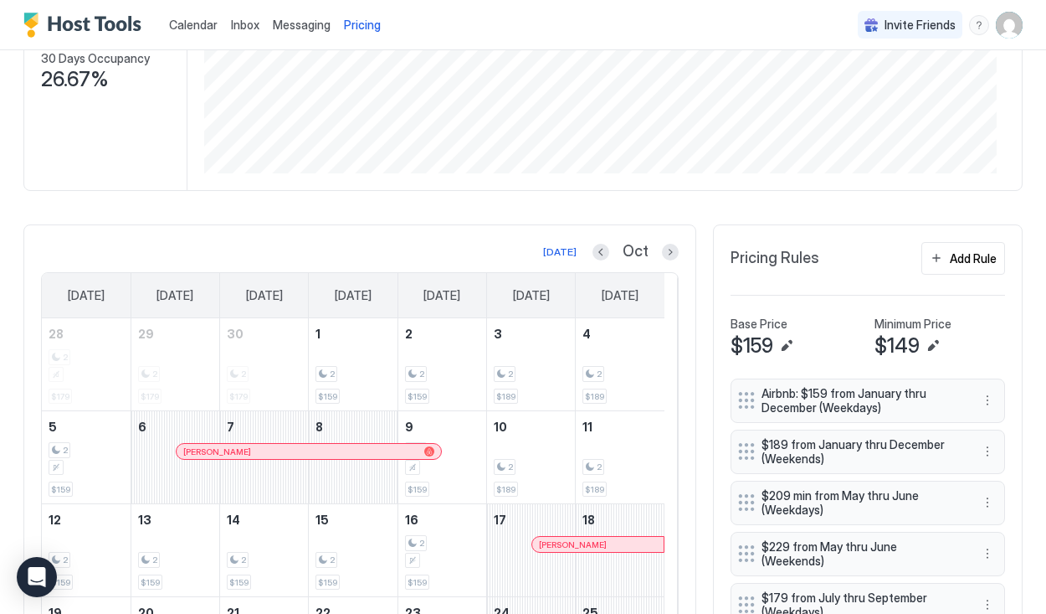
scroll to position [272, 0]
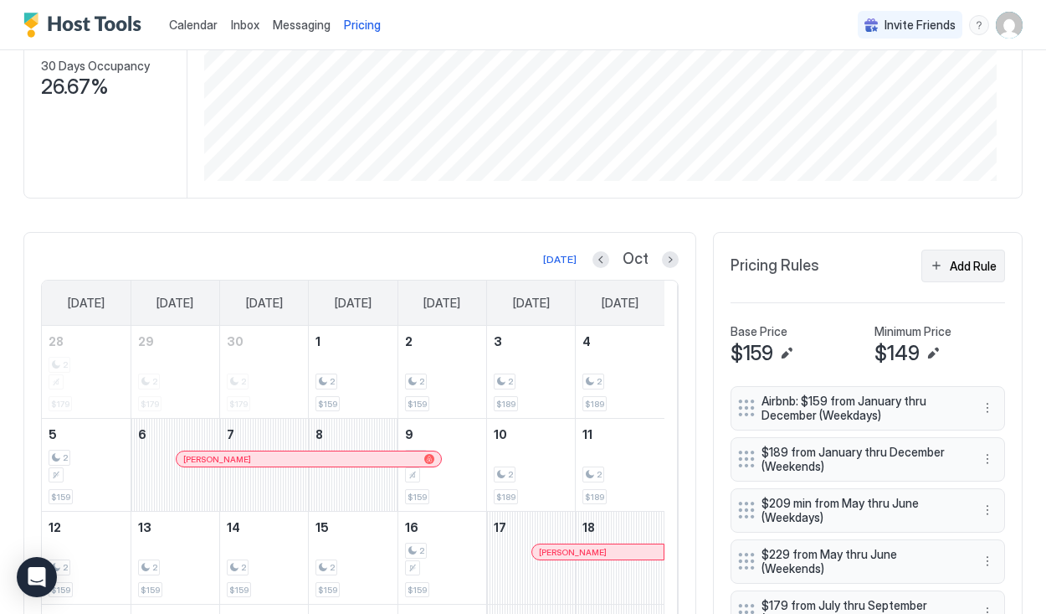
click at [950, 275] on div "Add Rule" at bounding box center [973, 266] width 47 height 18
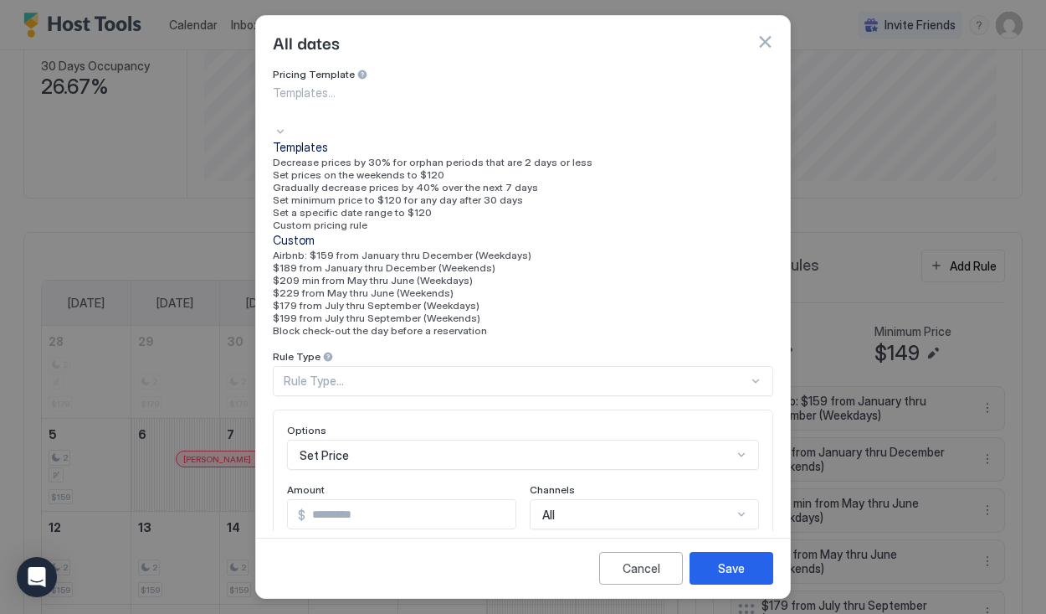
click at [480, 121] on div at bounding box center [427, 110] width 309 height 19
click at [650, 54] on div "All dates" at bounding box center [523, 41] width 501 height 25
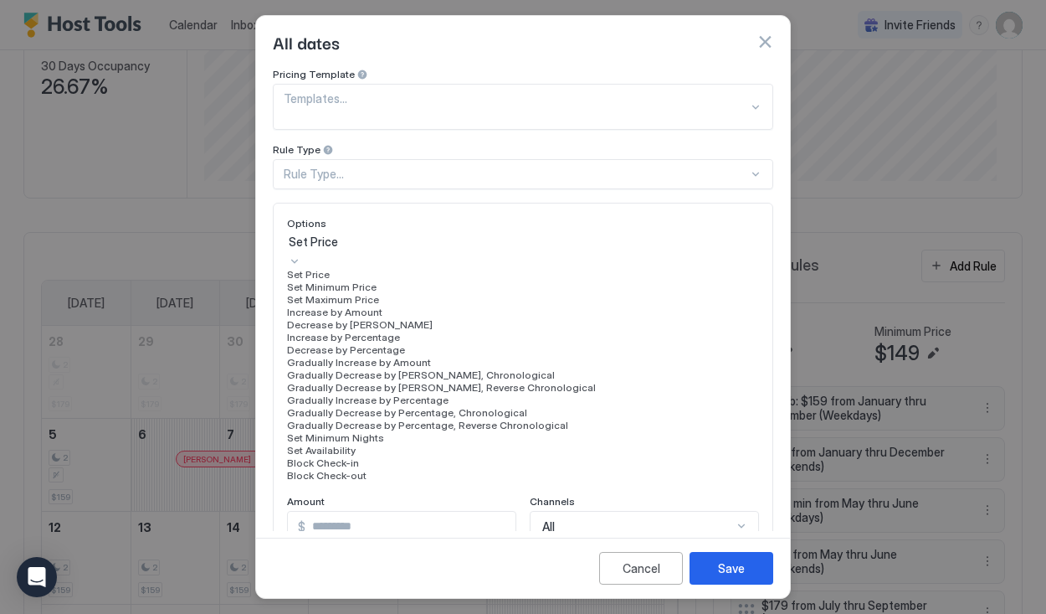
scroll to position [86, 0]
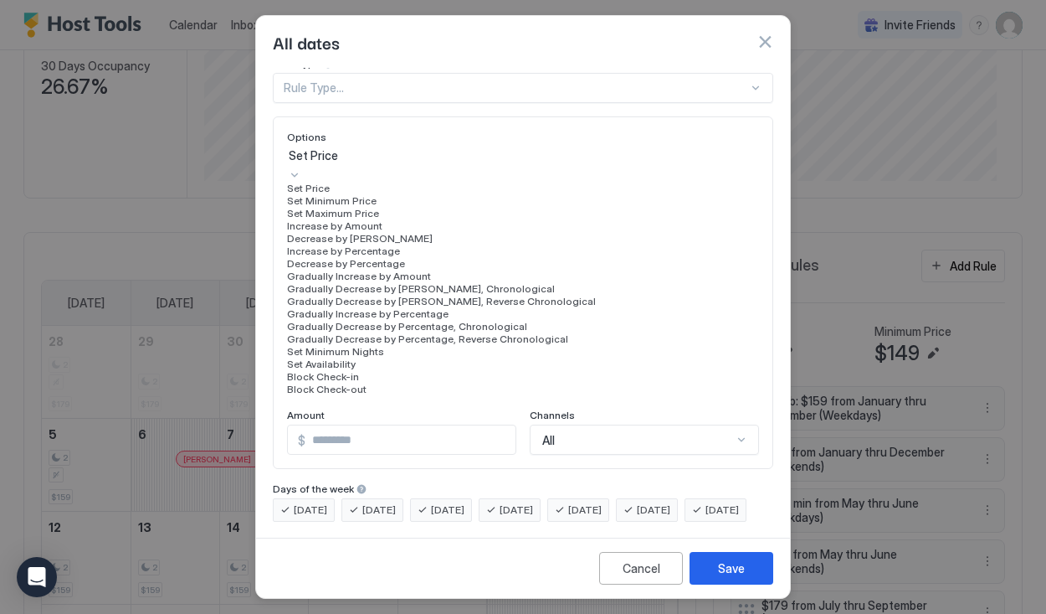
click at [491, 293] on div "17 results available. Use Up and Down to choose options, press Enter to select …" at bounding box center [523, 270] width 472 height 249
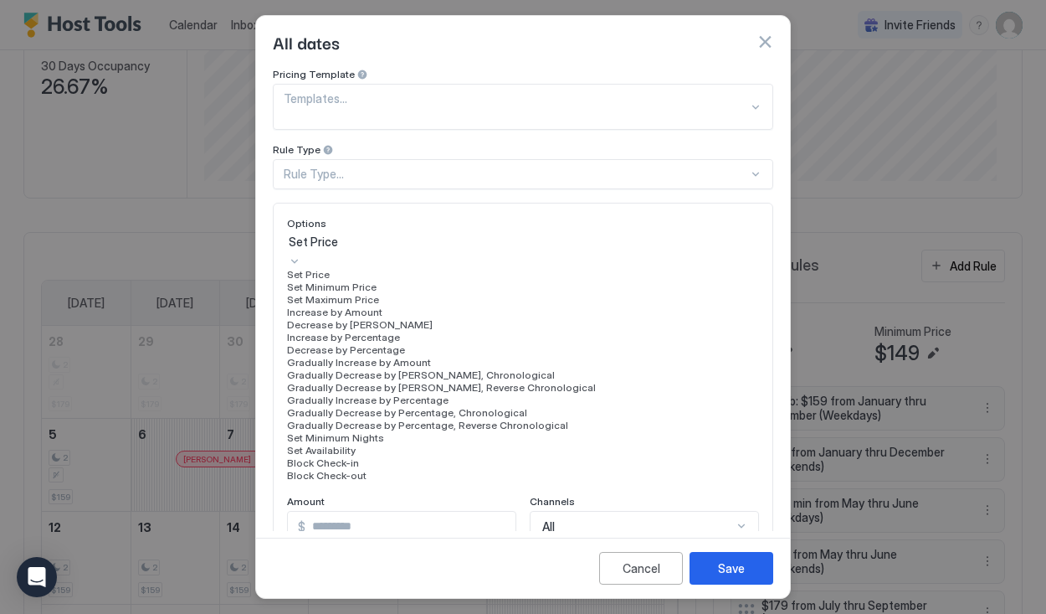
click at [533, 68] on div "All dates" at bounding box center [523, 42] width 534 height 52
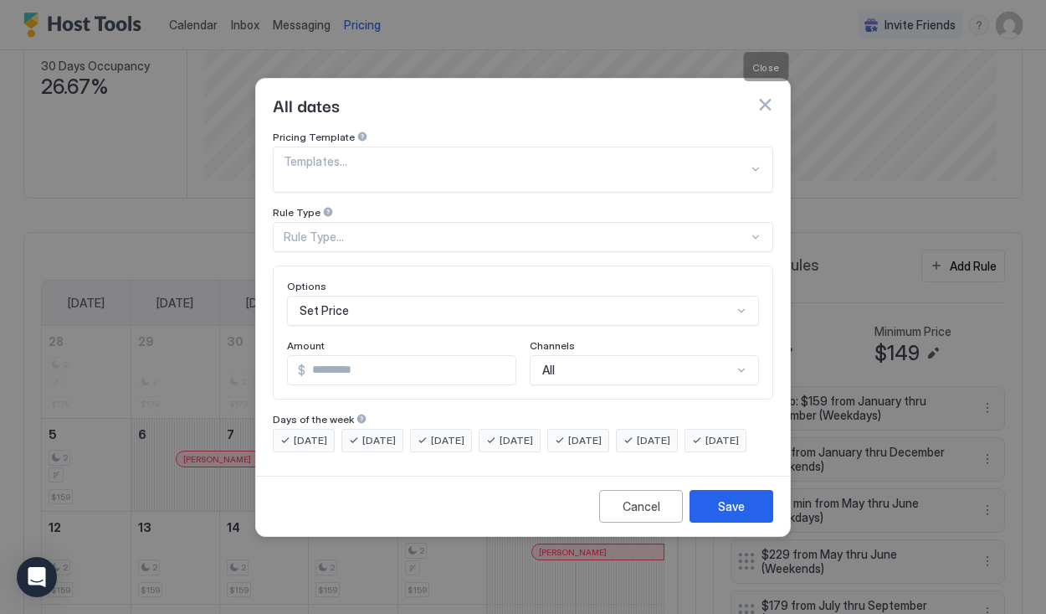
click at [768, 98] on button "button" at bounding box center [765, 104] width 17 height 17
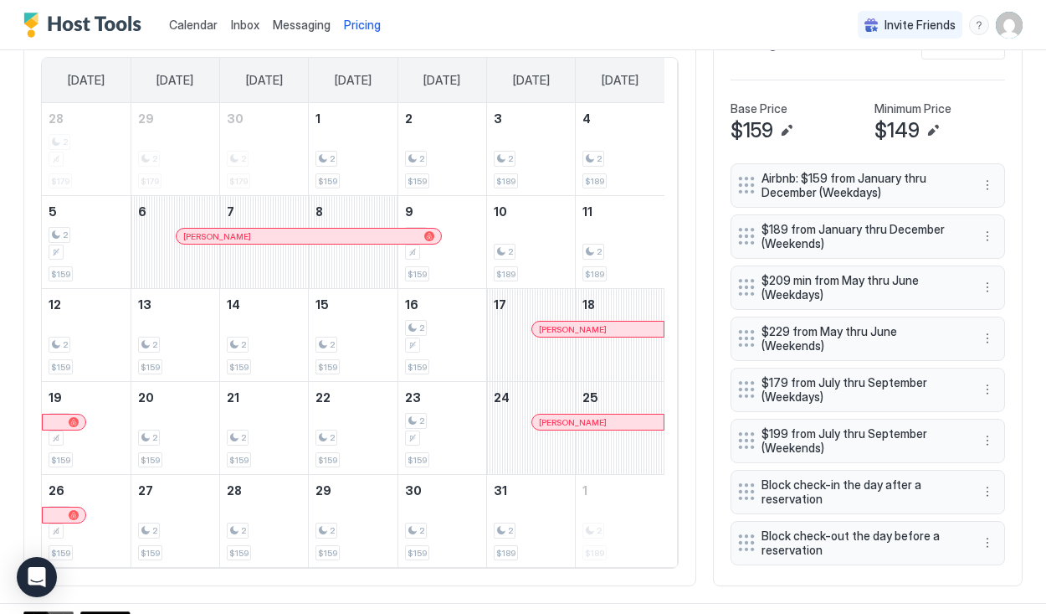
scroll to position [523, 0]
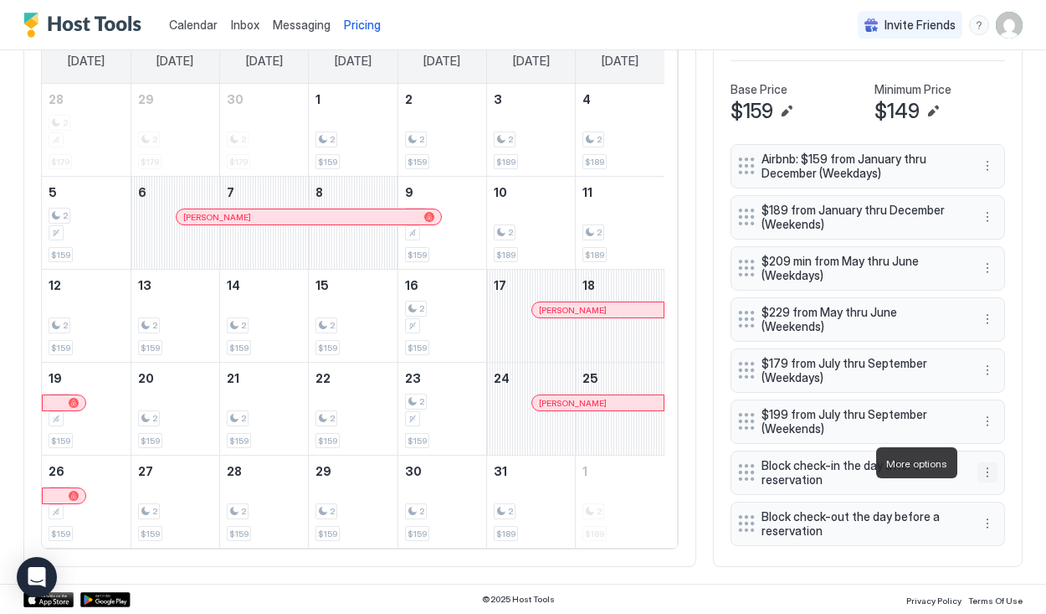
click at [981, 462] on button "More options" at bounding box center [988, 472] width 20 height 20
click at [976, 464] on div at bounding box center [523, 307] width 1046 height 614
click at [978, 462] on button "More options" at bounding box center [988, 472] width 20 height 20
click at [979, 485] on div "Edit" at bounding box center [991, 486] width 37 height 13
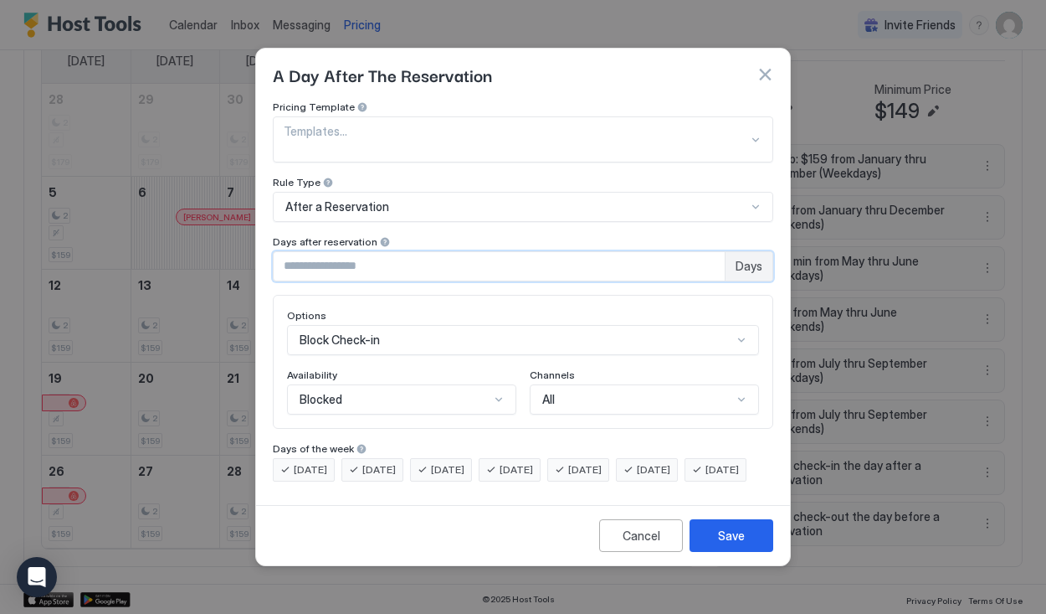
type input "*"
click at [710, 252] on input "*" at bounding box center [499, 266] width 451 height 28
click at [752, 547] on button "Save" at bounding box center [732, 535] width 84 height 33
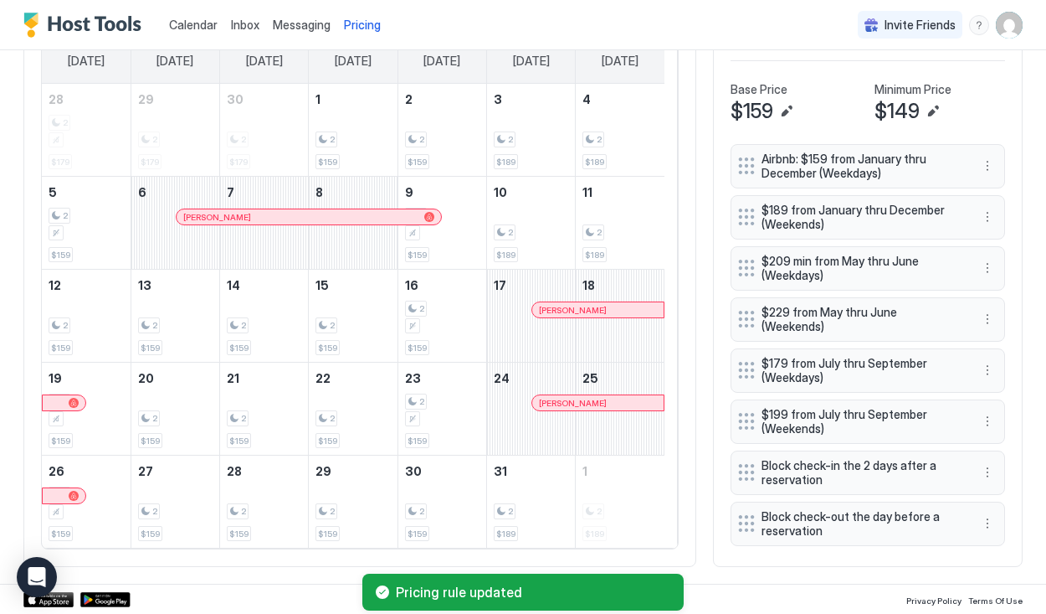
click at [818, 558] on div "Pricing Rules Add Rule Base Price $159 Minimum Price $149 Airbnb: $159 from Jan…" at bounding box center [868, 279] width 310 height 578
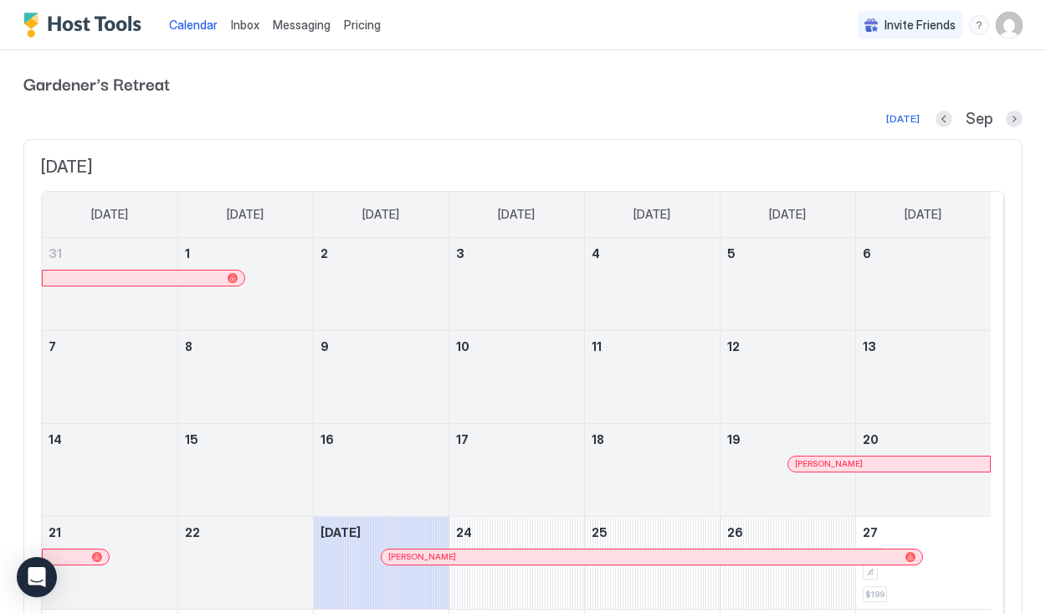
click at [355, 16] on div "Pricing" at bounding box center [362, 25] width 50 height 28
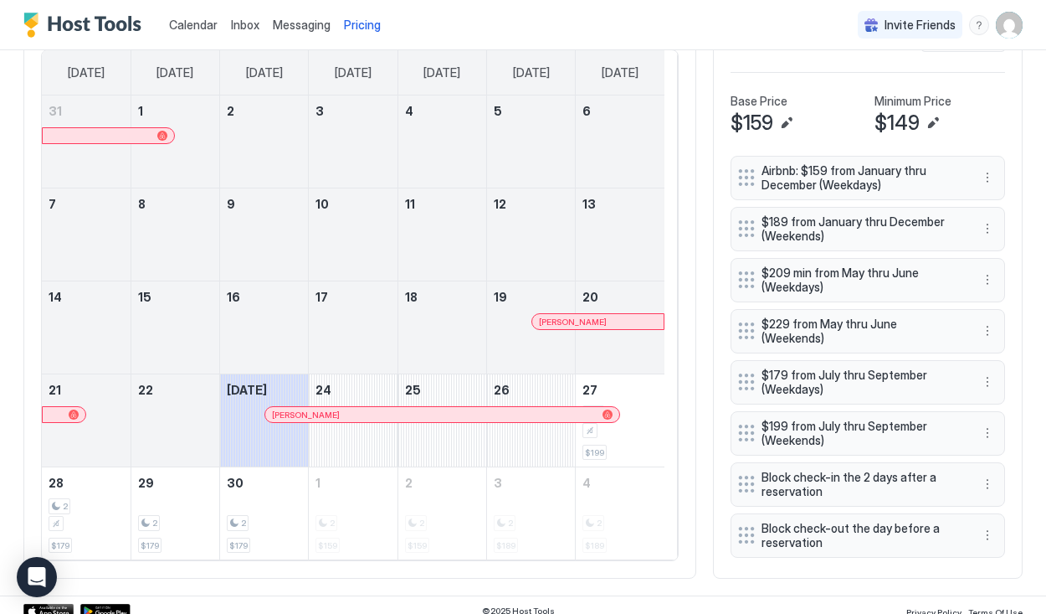
scroll to position [335, 0]
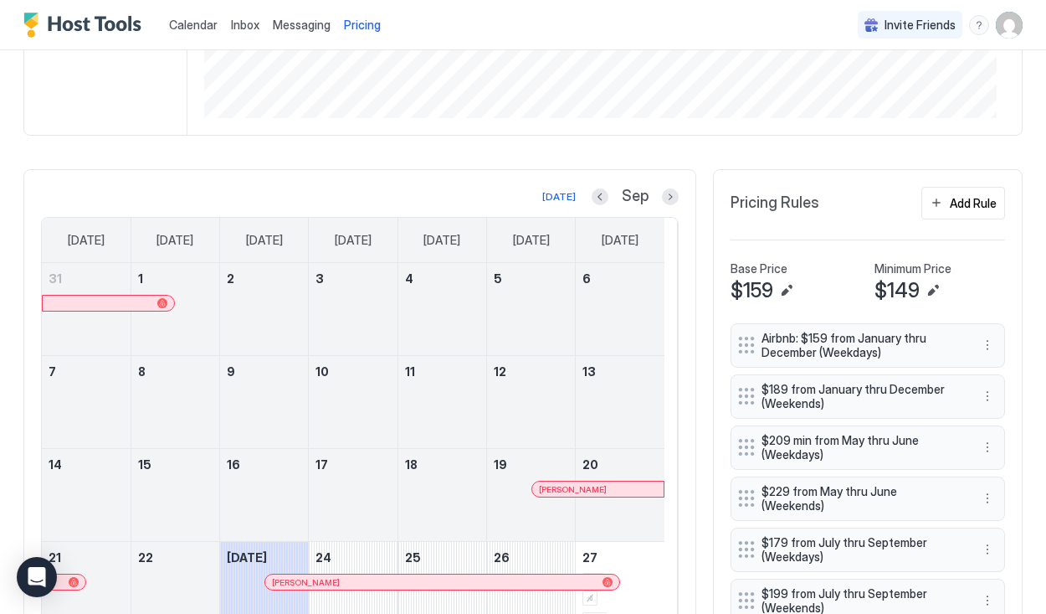
click at [752, 208] on span "Pricing Rules" at bounding box center [775, 202] width 89 height 19
click at [954, 212] on div "Add Rule" at bounding box center [973, 203] width 47 height 18
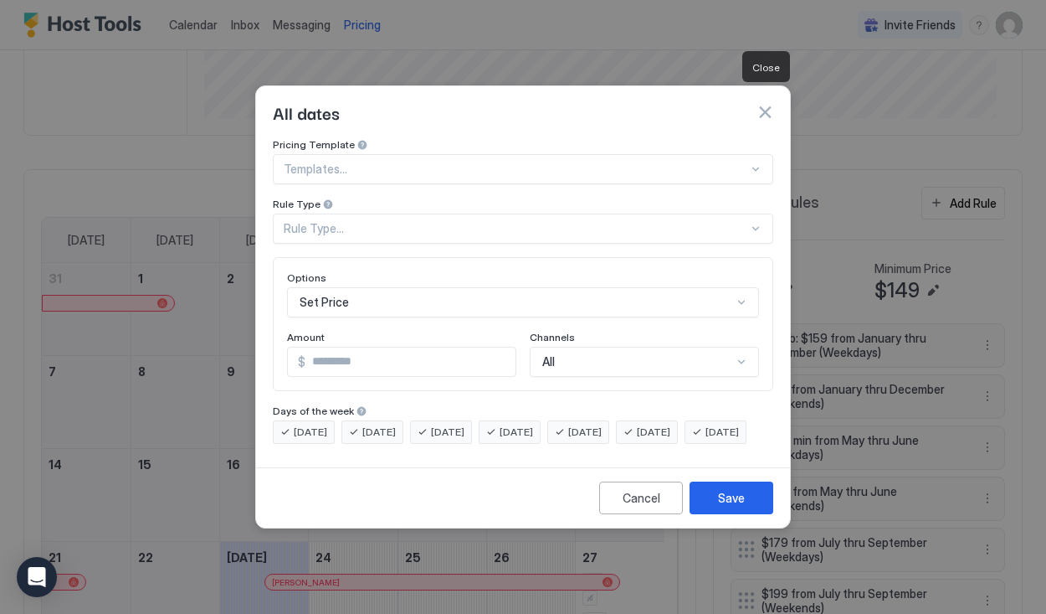
click at [764, 104] on button "button" at bounding box center [765, 112] width 17 height 17
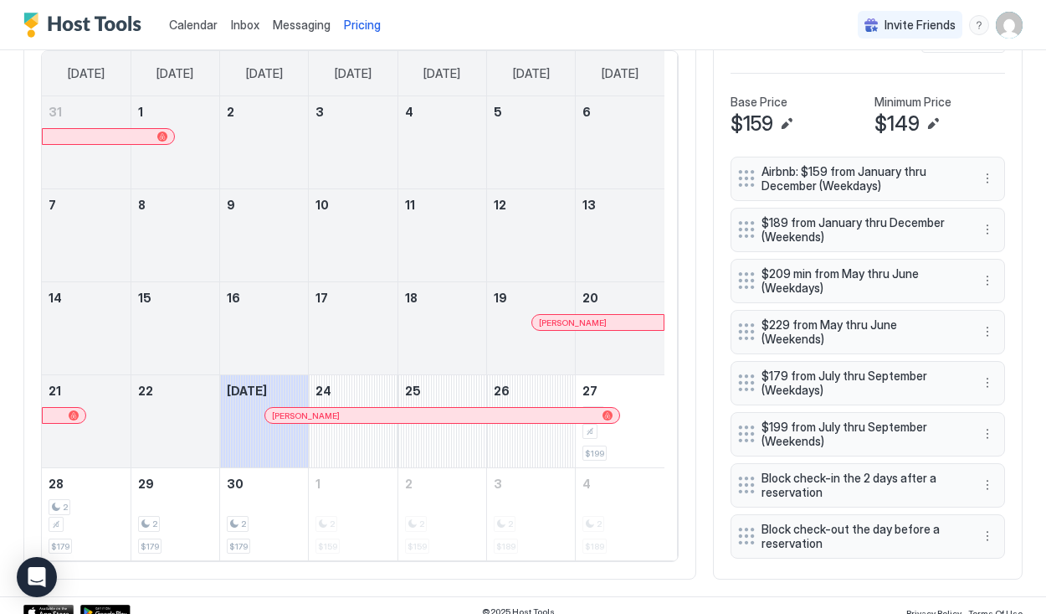
scroll to position [523, 0]
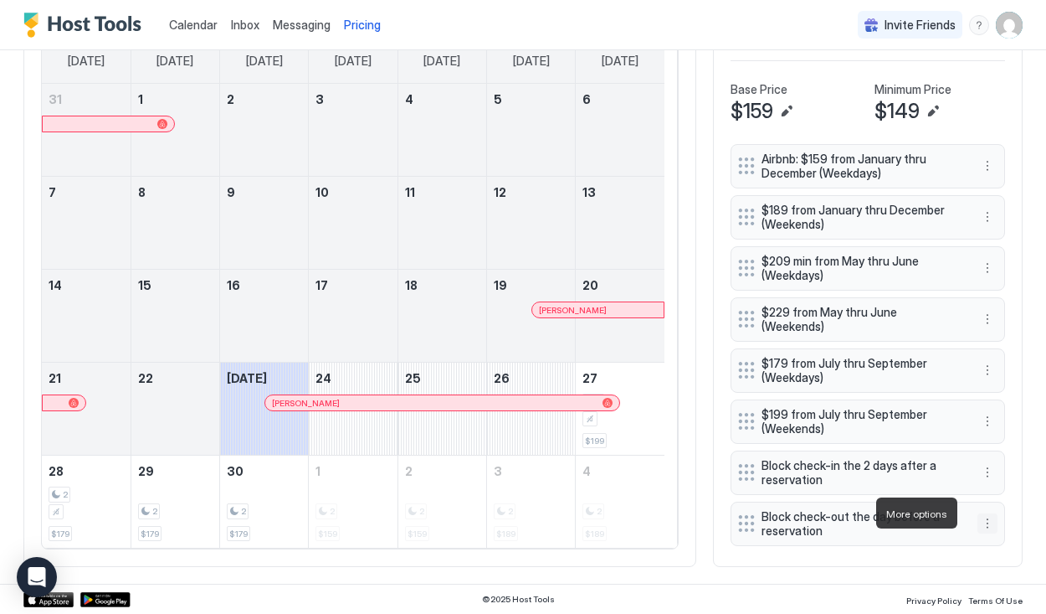
click at [978, 513] on button "More options" at bounding box center [988, 523] width 20 height 20
click at [981, 537] on div "Edit" at bounding box center [991, 536] width 37 height 13
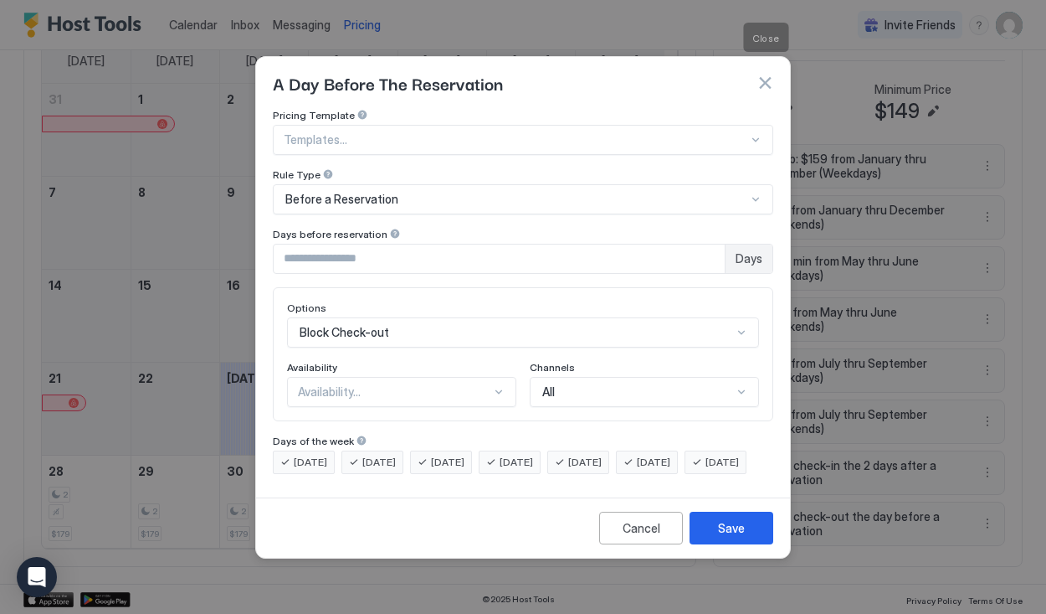
click at [768, 75] on button "button" at bounding box center [765, 83] width 17 height 17
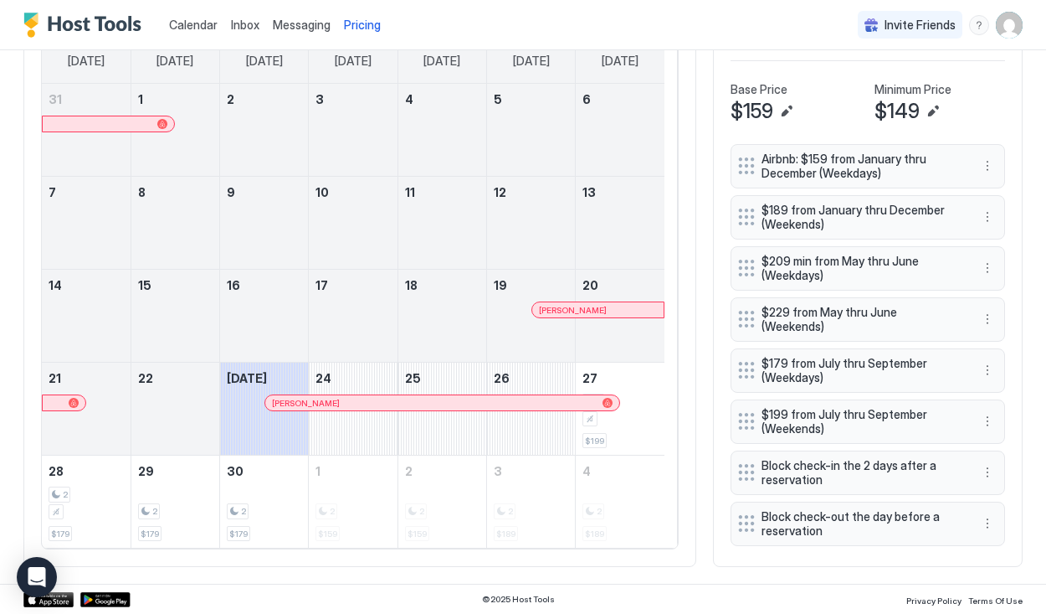
click at [600, 115] on link "6" at bounding box center [620, 99] width 89 height 31
click at [601, 115] on link "6" at bounding box center [620, 99] width 89 height 31
click at [604, 120] on div at bounding box center [620, 140] width 89 height 49
click at [198, 24] on span "Calendar" at bounding box center [193, 25] width 49 height 14
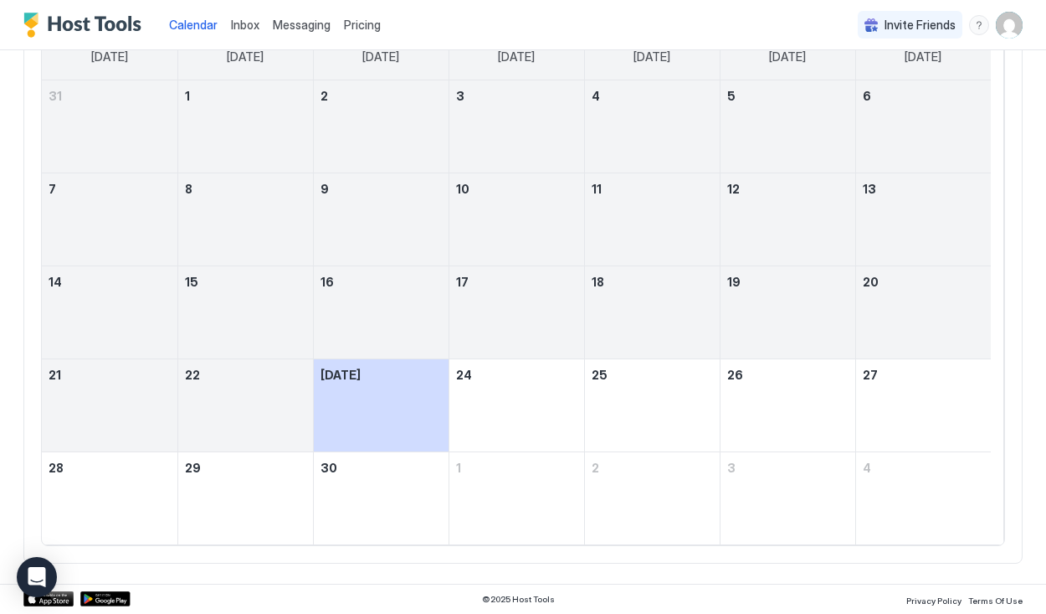
scroll to position [154, 0]
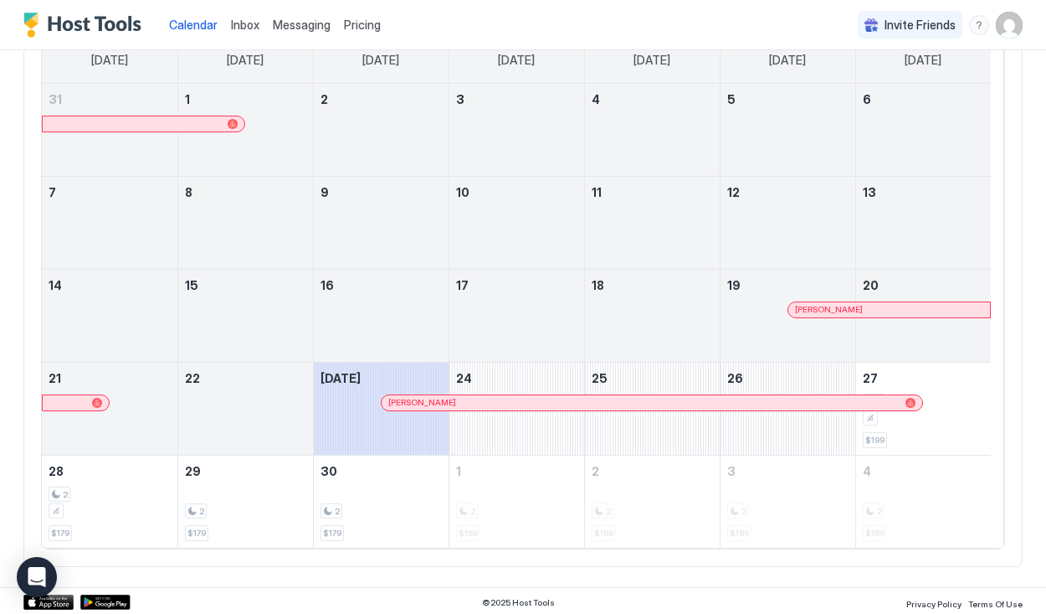
click at [234, 19] on span "Inbox" at bounding box center [245, 25] width 28 height 14
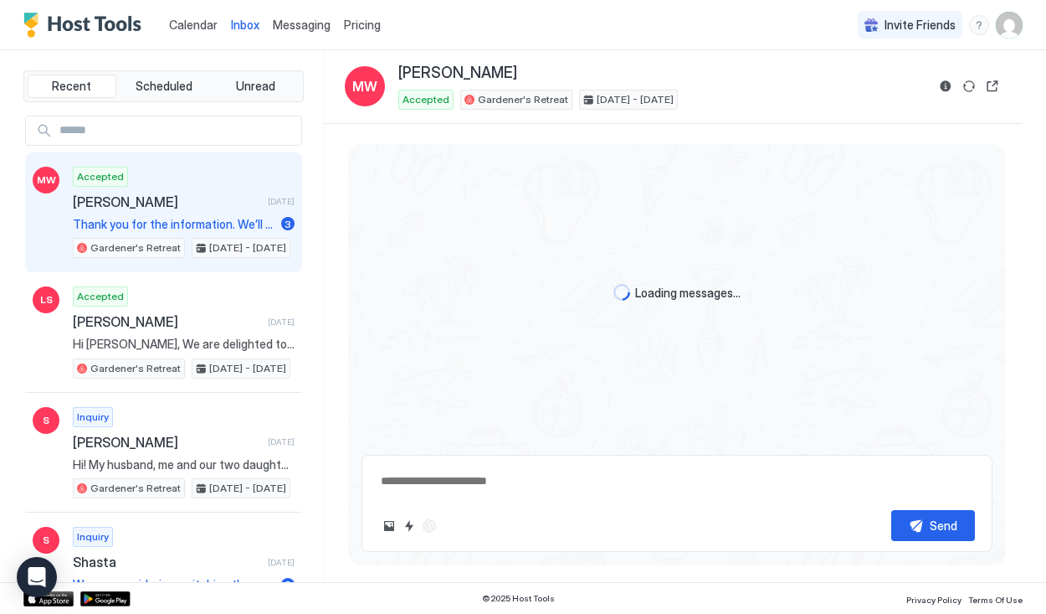
type textarea "*"
click at [289, 20] on span "Messaging" at bounding box center [302, 25] width 58 height 14
